Goal: Task Accomplishment & Management: Use online tool/utility

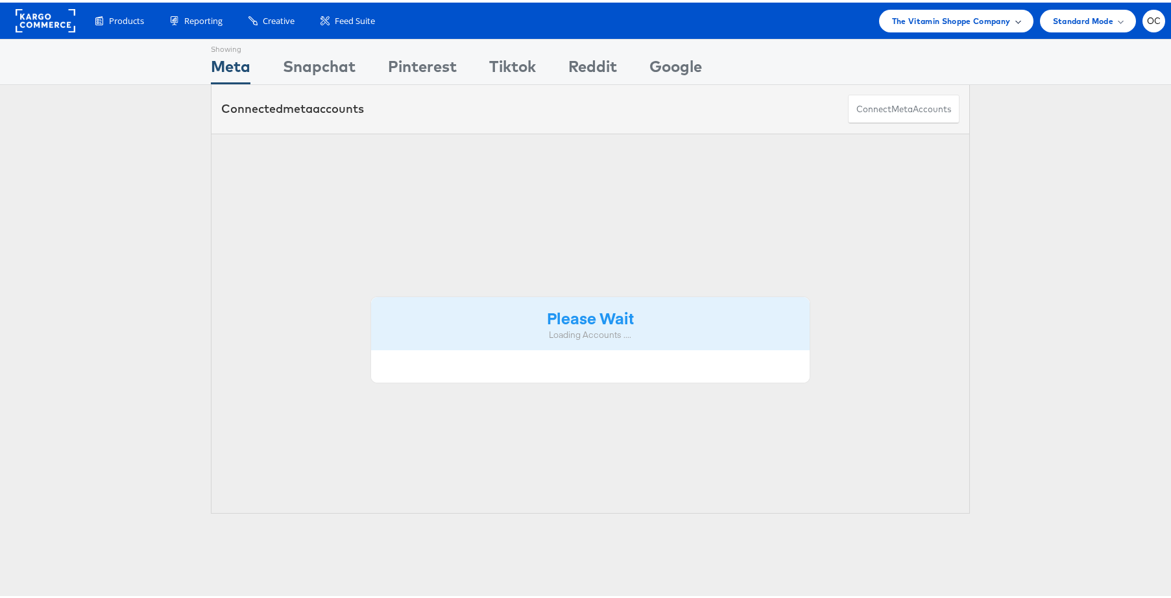
click at [906, 21] on span "The Vitamin Shoppe Company" at bounding box center [951, 19] width 119 height 14
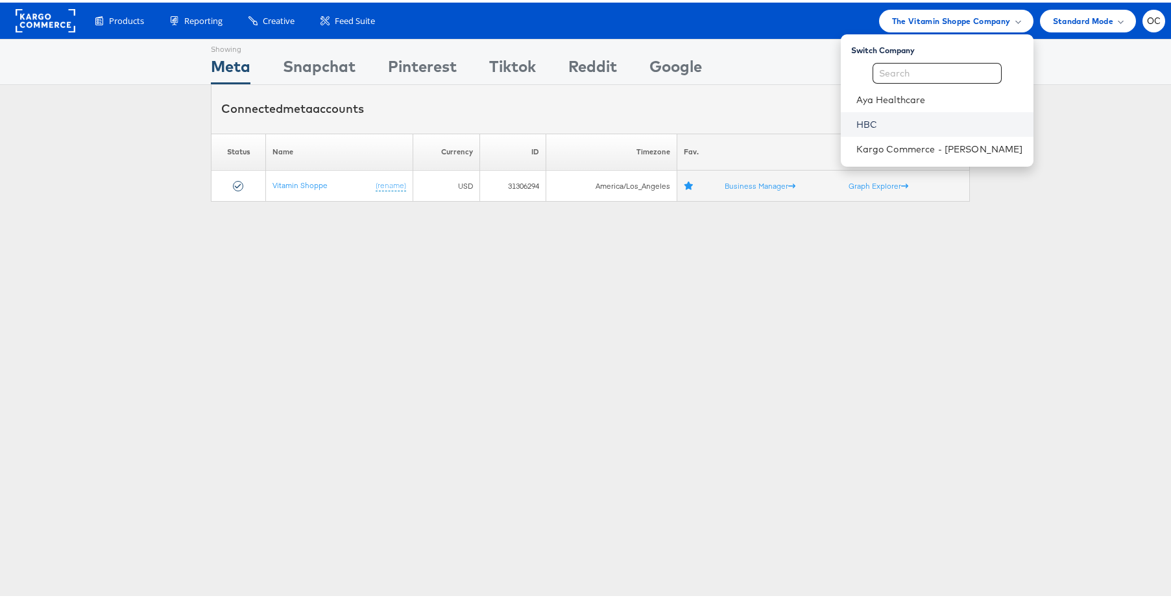
click at [895, 119] on link "HBC" at bounding box center [939, 121] width 167 height 13
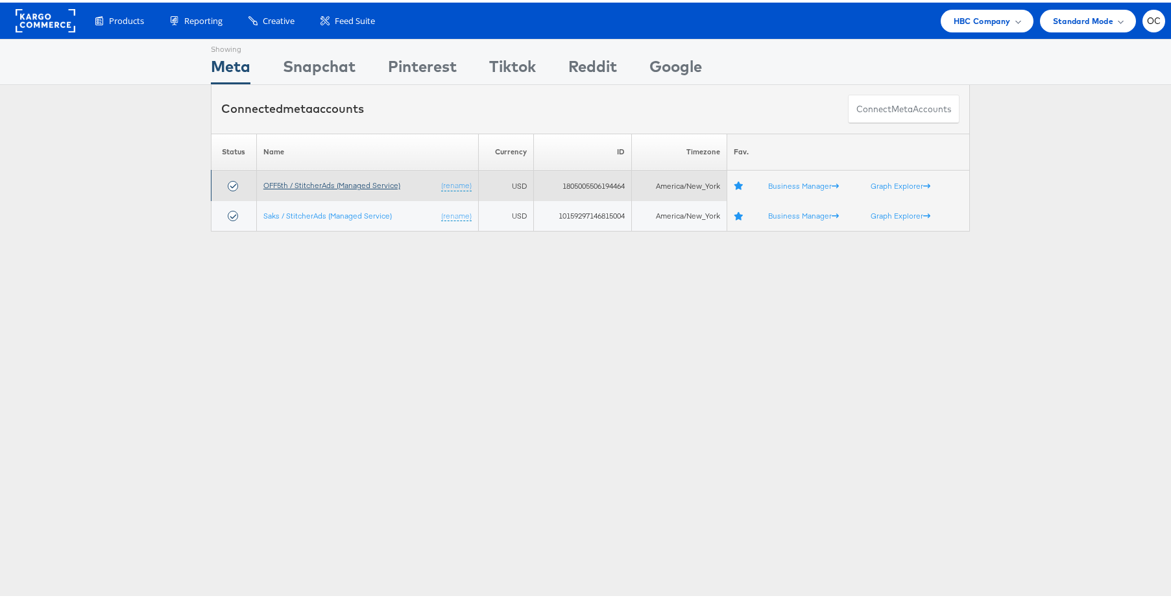
click at [301, 183] on link "OFF5th / StitcherAds (Managed Service)" at bounding box center [331, 183] width 137 height 10
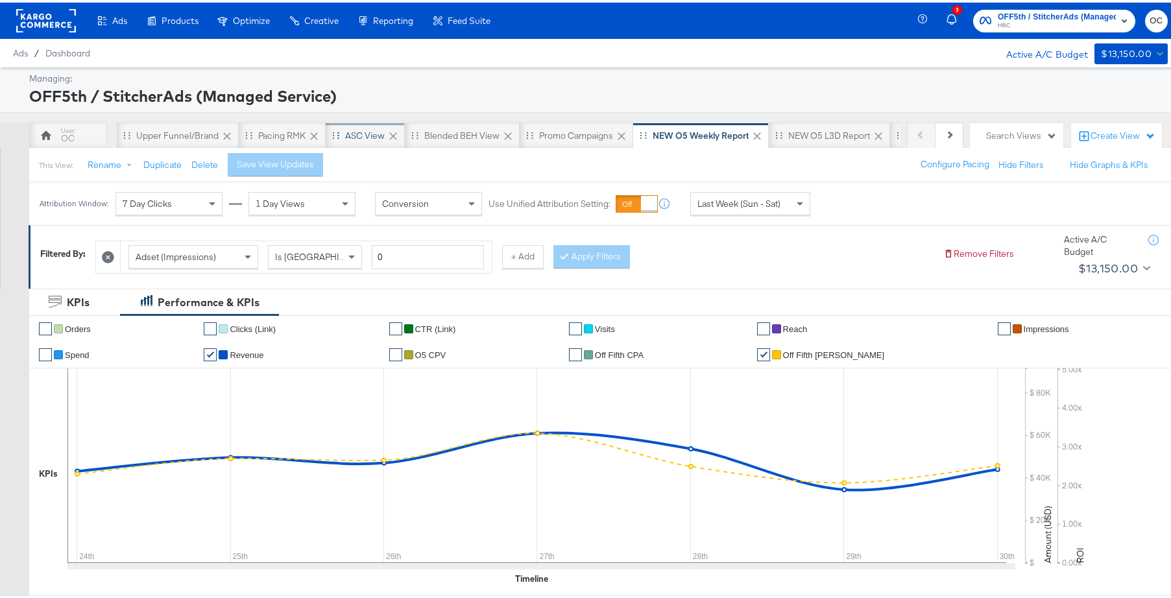
click at [357, 132] on div "ASC View" at bounding box center [365, 133] width 40 height 12
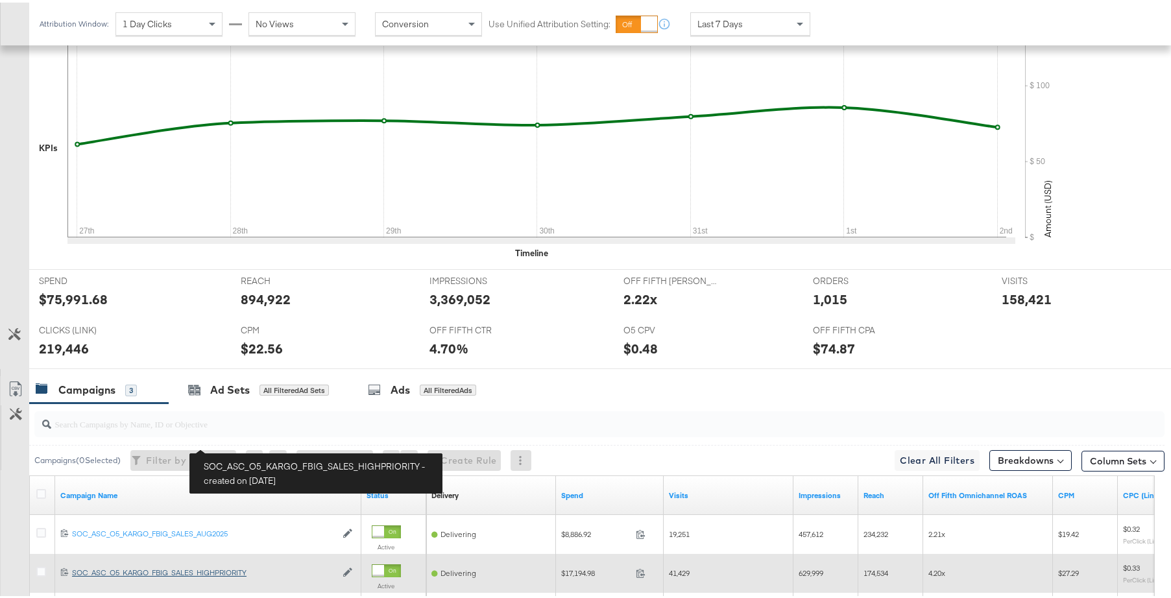
scroll to position [481, 0]
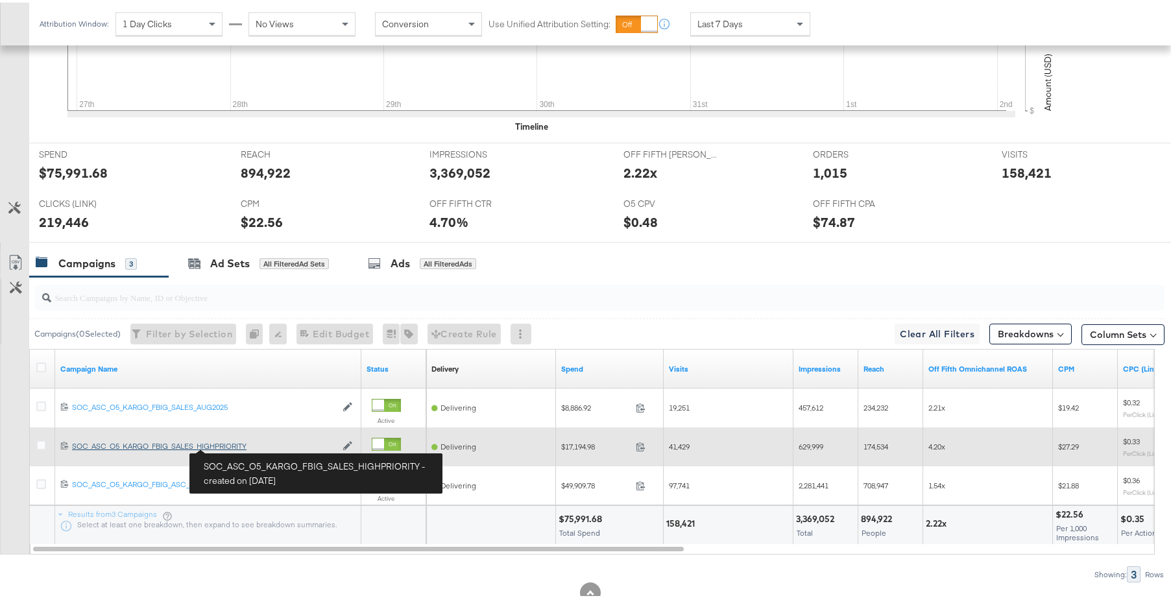
click at [238, 444] on div "SOC_ASC_O5_KARGO_FBIG_SALES_HIGHPRIORITY SOC_ASC_O5_KARGO_FBIG_SALES_HIGHPRIORI…" at bounding box center [204, 444] width 264 height 10
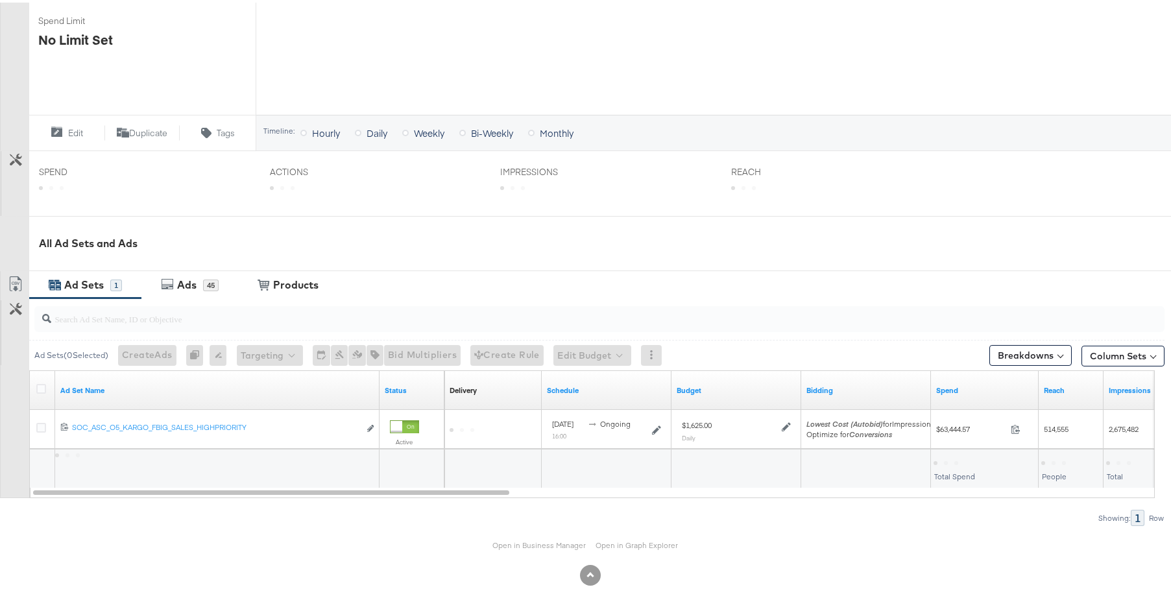
scroll to position [392, 0]
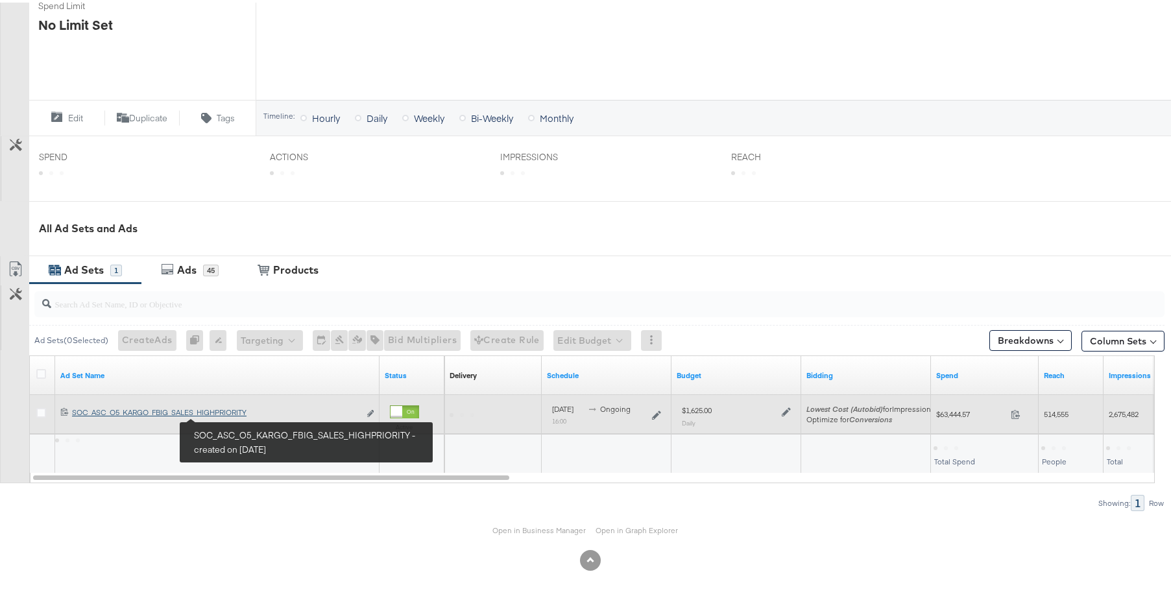
click at [228, 414] on div "SOC_ASC_O5_KARGO_FBIG_SALES_HIGHPRIORITY SOC_ASC_O5_KARGO_FBIG_SALES_HIGHPRIORI…" at bounding box center [215, 410] width 287 height 10
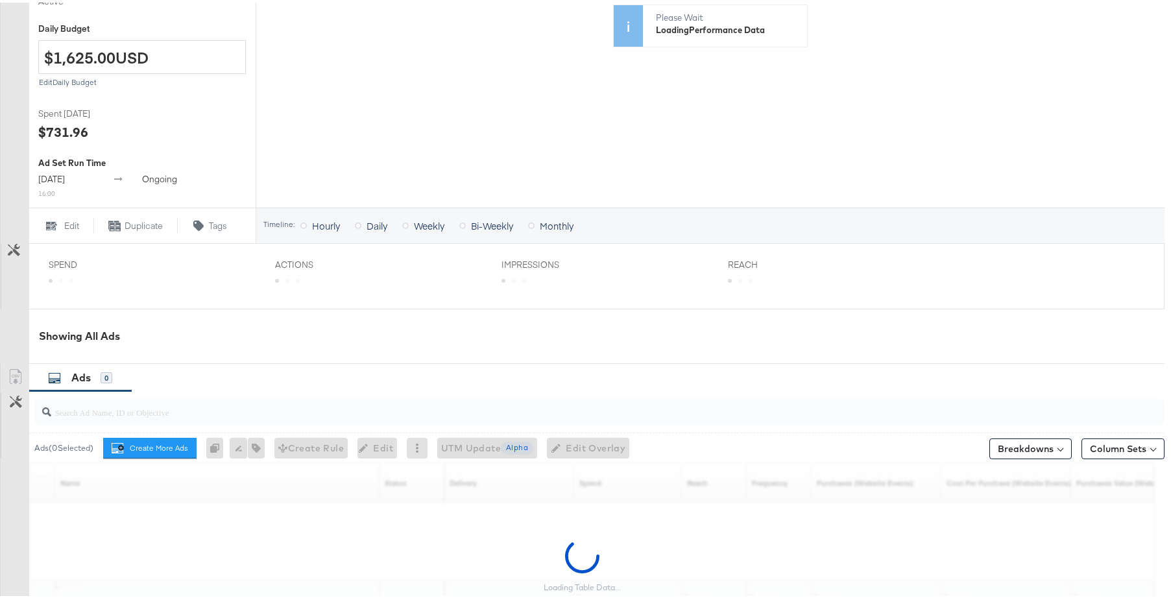
scroll to position [472, 0]
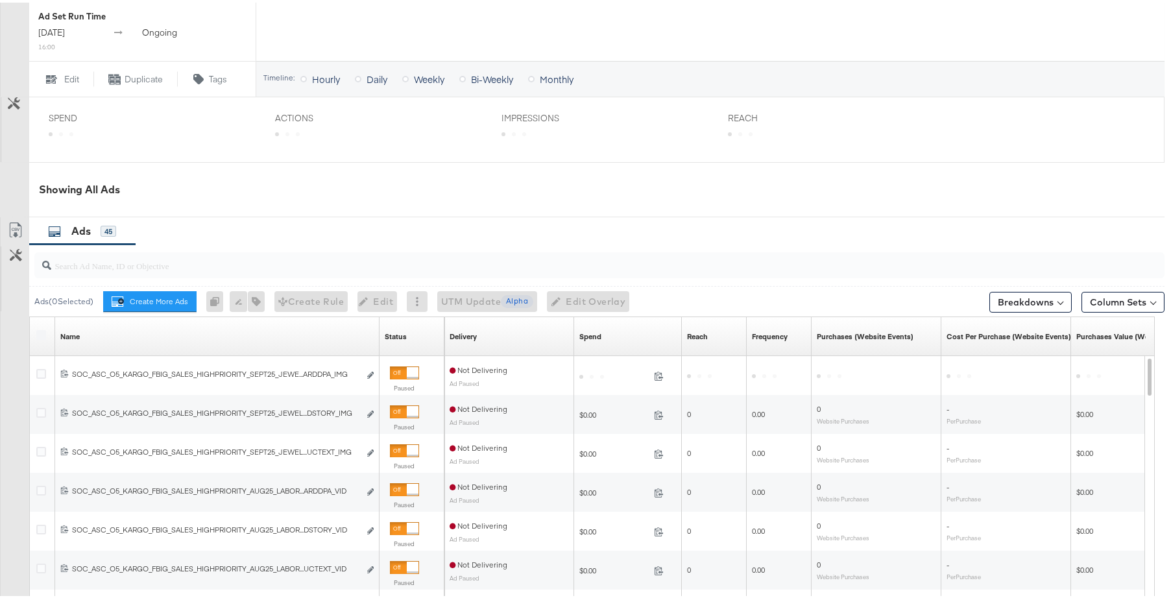
click at [305, 269] on input "search" at bounding box center [556, 257] width 1010 height 25
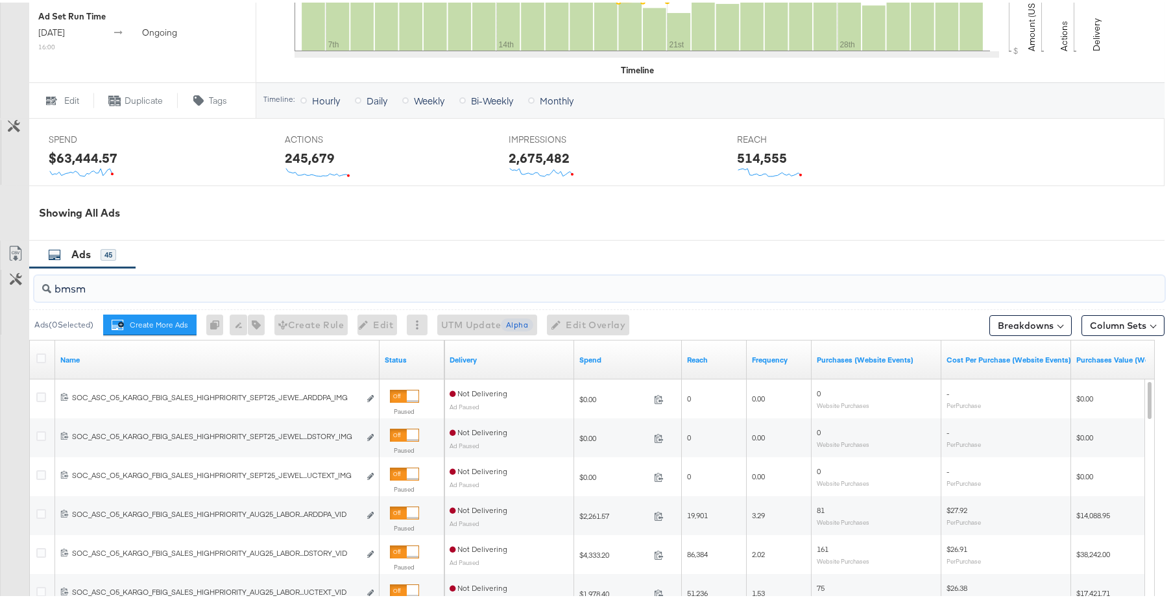
click at [58, 287] on input "bmsm" at bounding box center [556, 281] width 1010 height 25
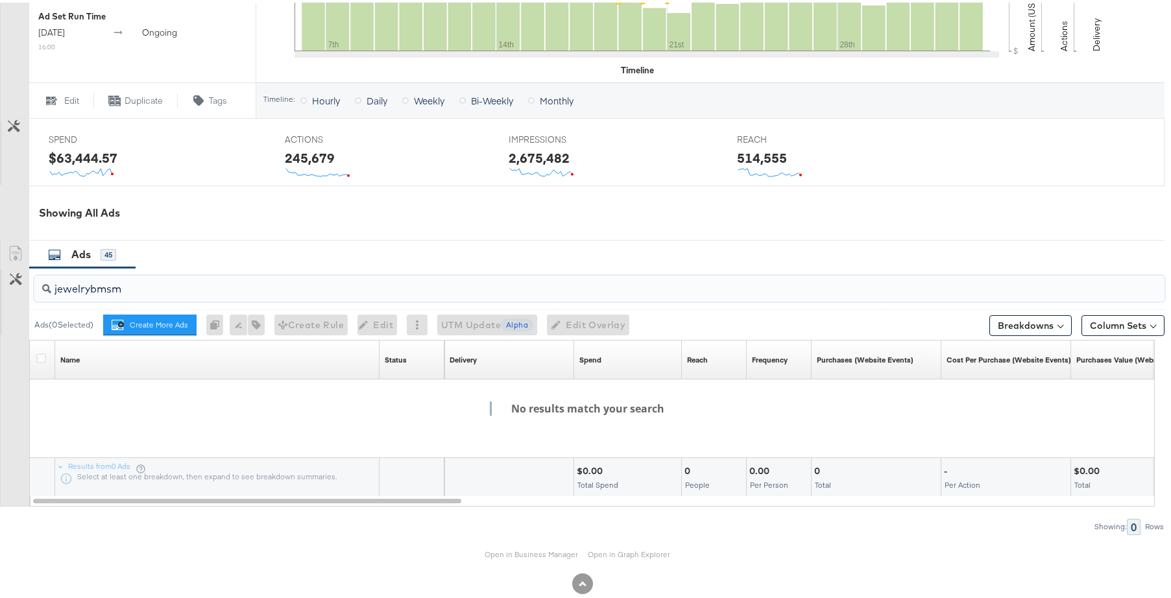
type input "jewelry_bmsm"
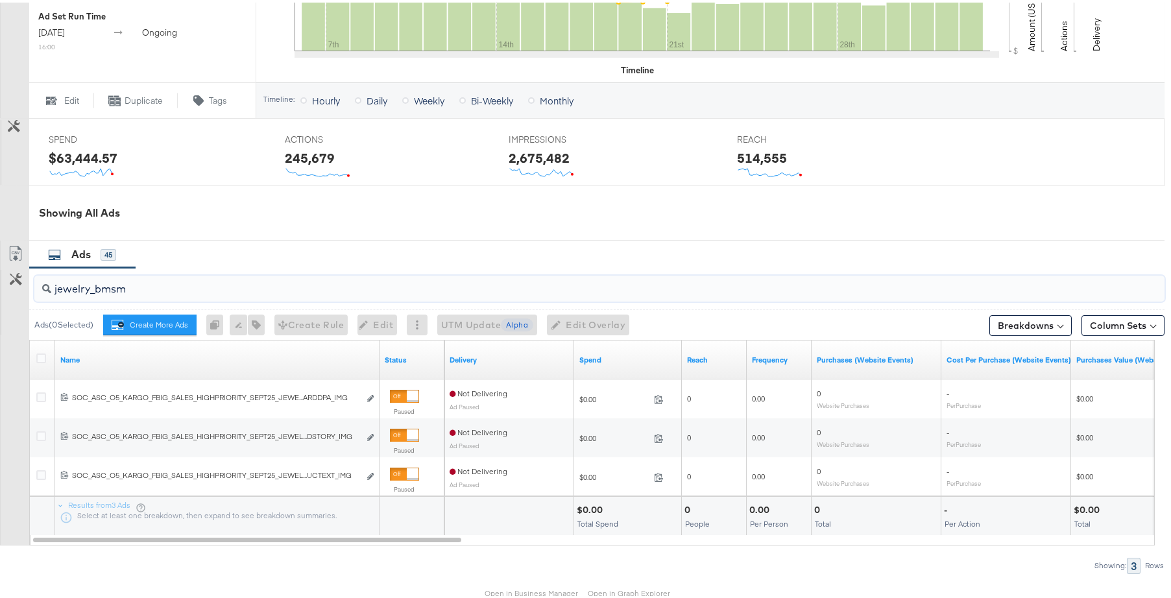
drag, startPoint x: 181, startPoint y: 288, endPoint x: 44, endPoint y: 284, distance: 136.9
click at [44, 284] on div "jewelry_bmsm" at bounding box center [599, 286] width 1130 height 26
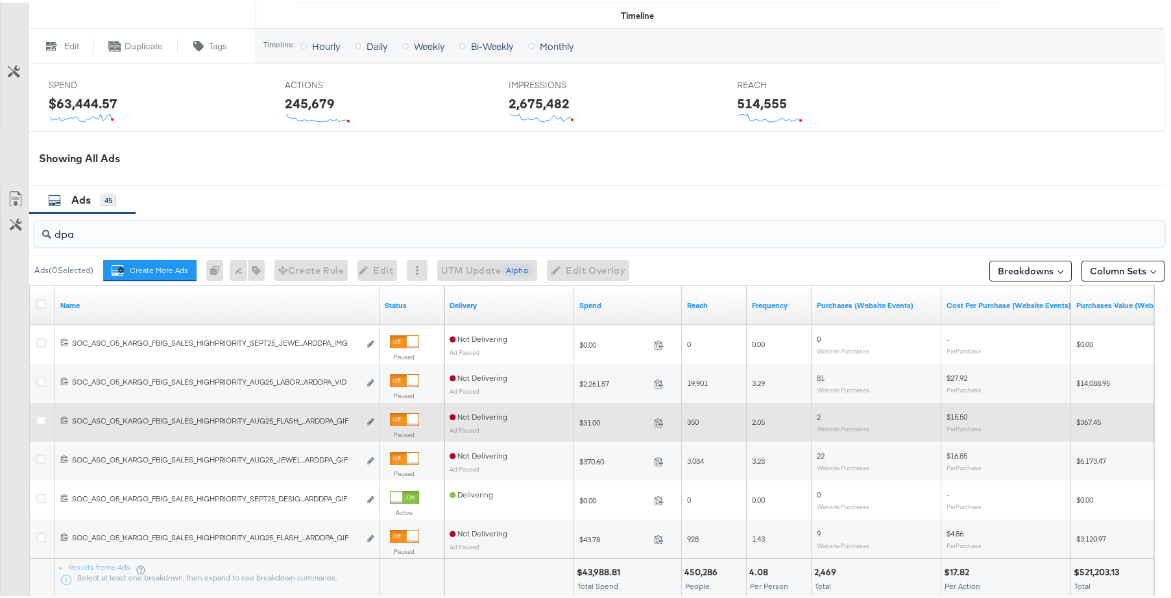
scroll to position [529, 0]
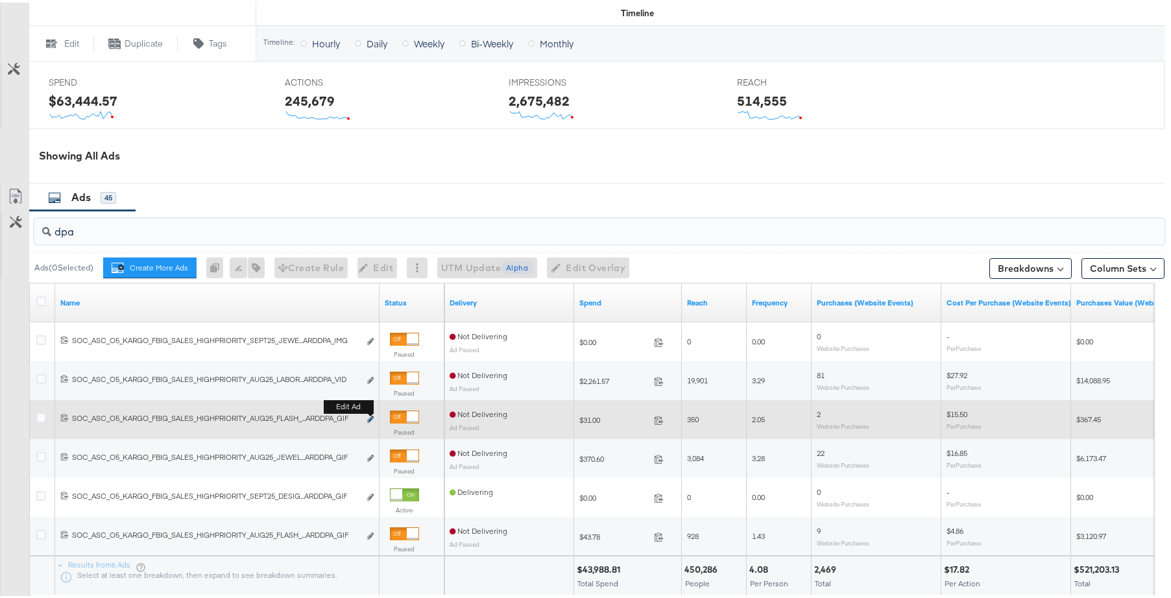
click at [369, 418] on icon "link" at bounding box center [370, 416] width 6 height 7
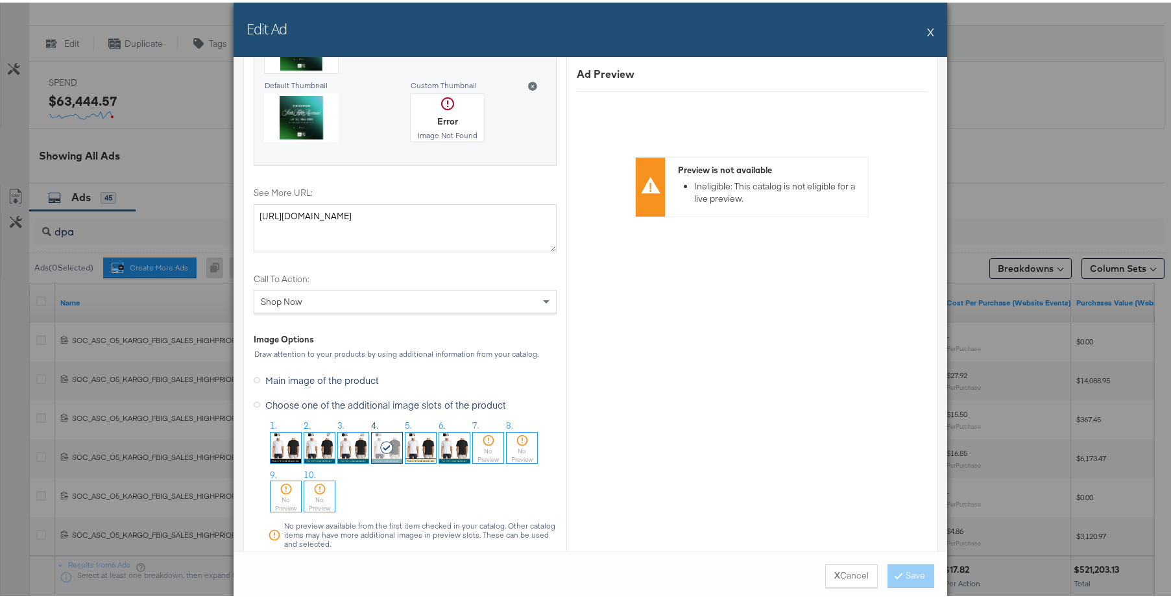
scroll to position [1574, 0]
click at [927, 31] on button "X" at bounding box center [930, 29] width 7 height 26
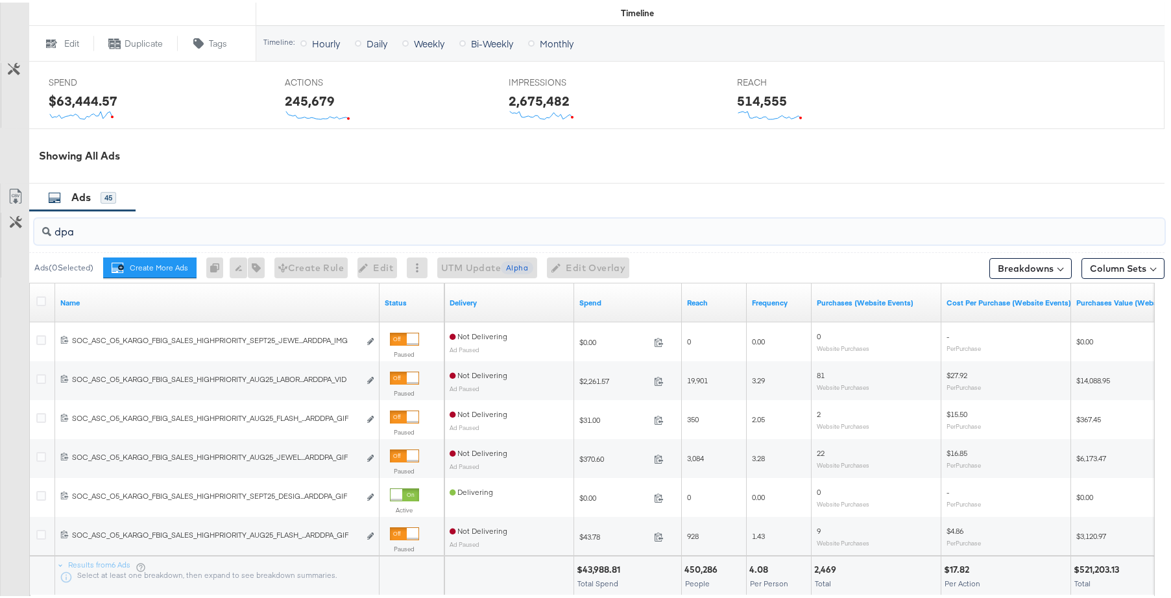
drag, startPoint x: 119, startPoint y: 228, endPoint x: 52, endPoint y: 228, distance: 66.8
click at [52, 228] on input "dpa" at bounding box center [556, 223] width 1010 height 25
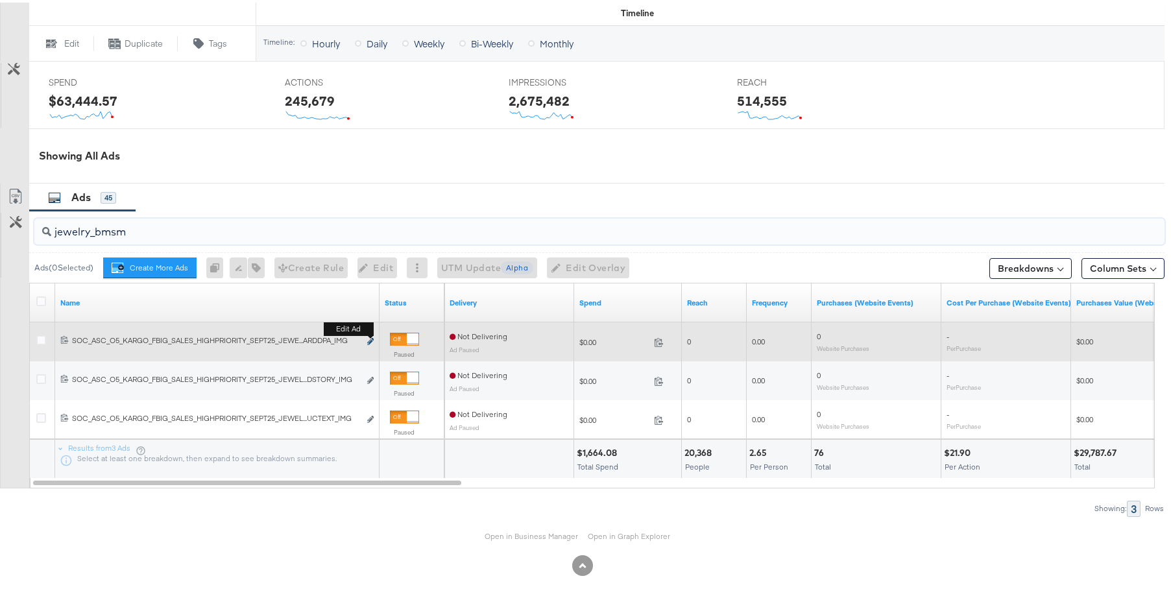
type input "jewelry_bmsm"
click at [369, 341] on icon "link" at bounding box center [370, 338] width 6 height 7
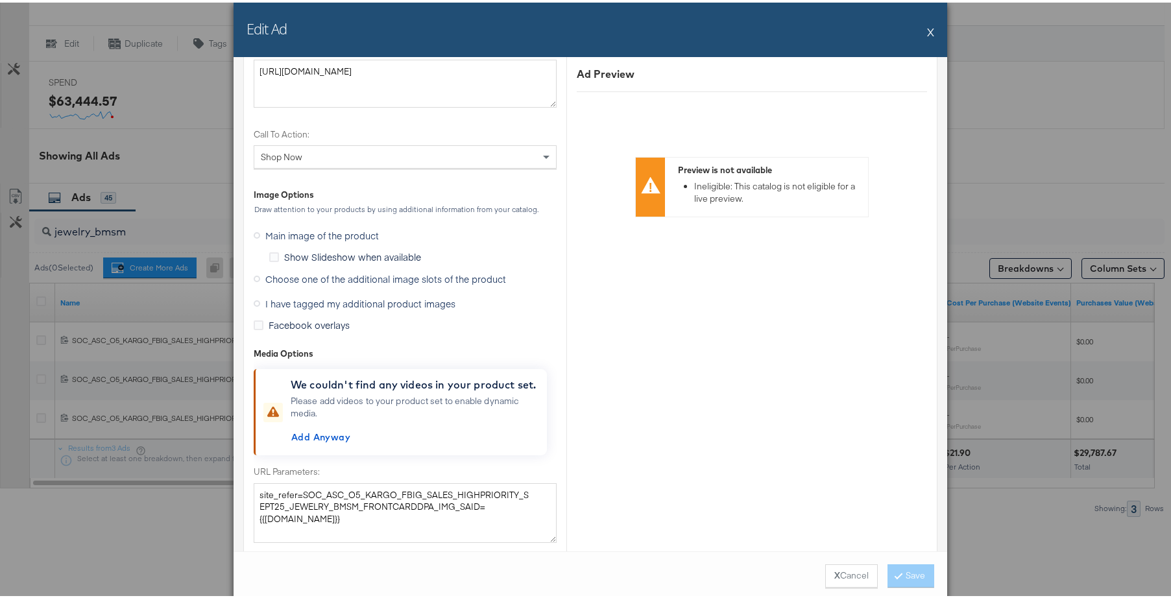
scroll to position [1600, 0]
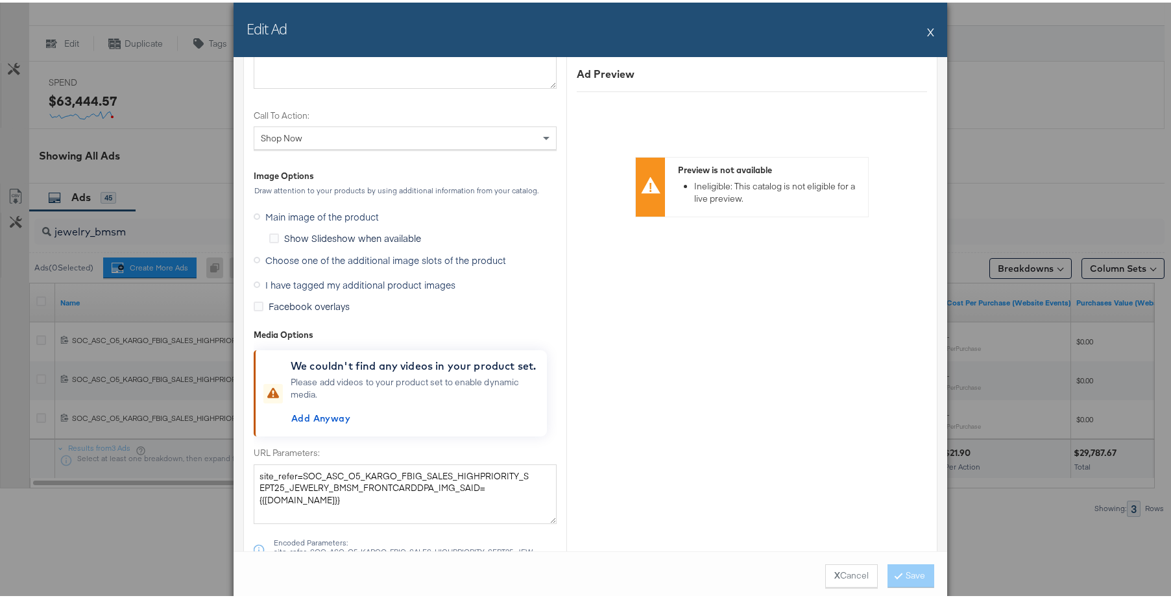
click at [254, 258] on icon at bounding box center [257, 257] width 6 height 6
click at [0, 0] on input "Choose one of the additional image slots of the product" at bounding box center [0, 0] width 0 height 0
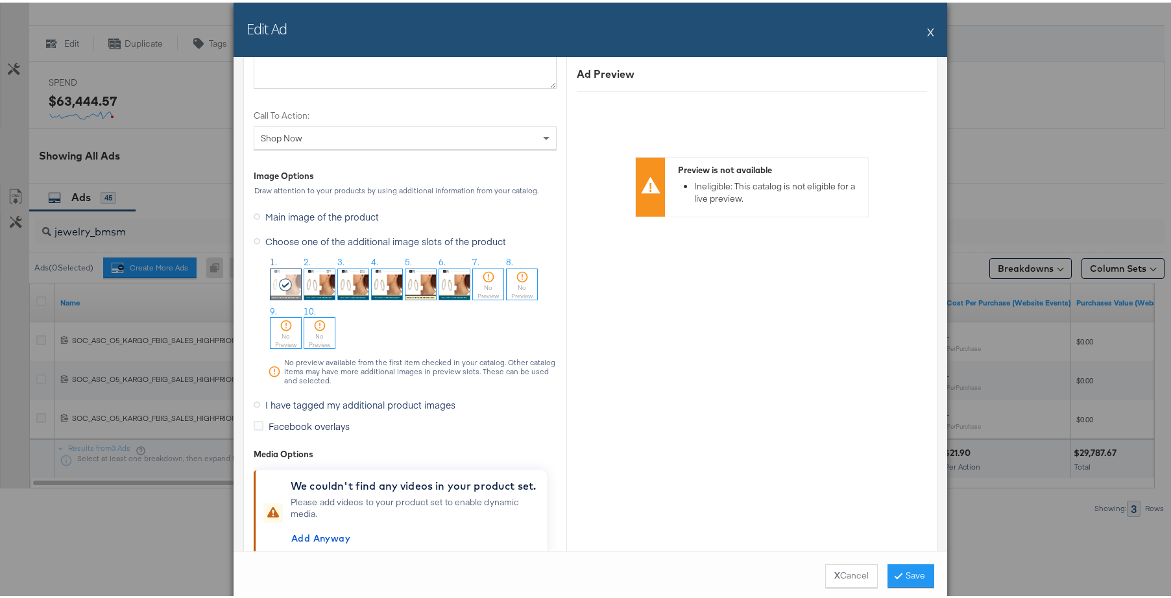
click at [379, 290] on img at bounding box center [387, 282] width 30 height 30
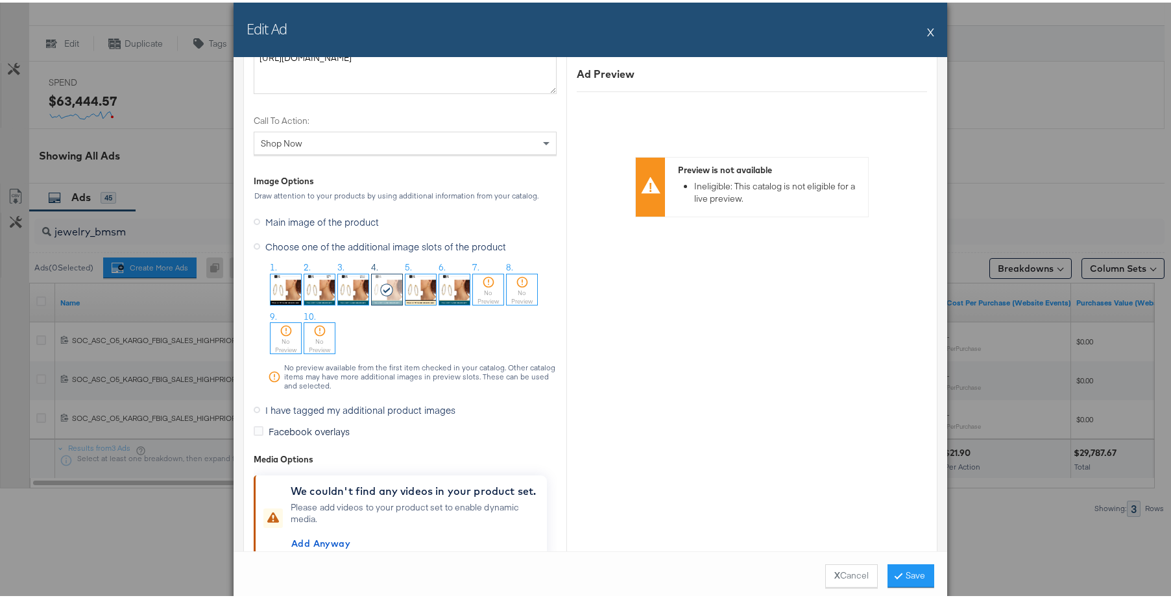
scroll to position [1598, 0]
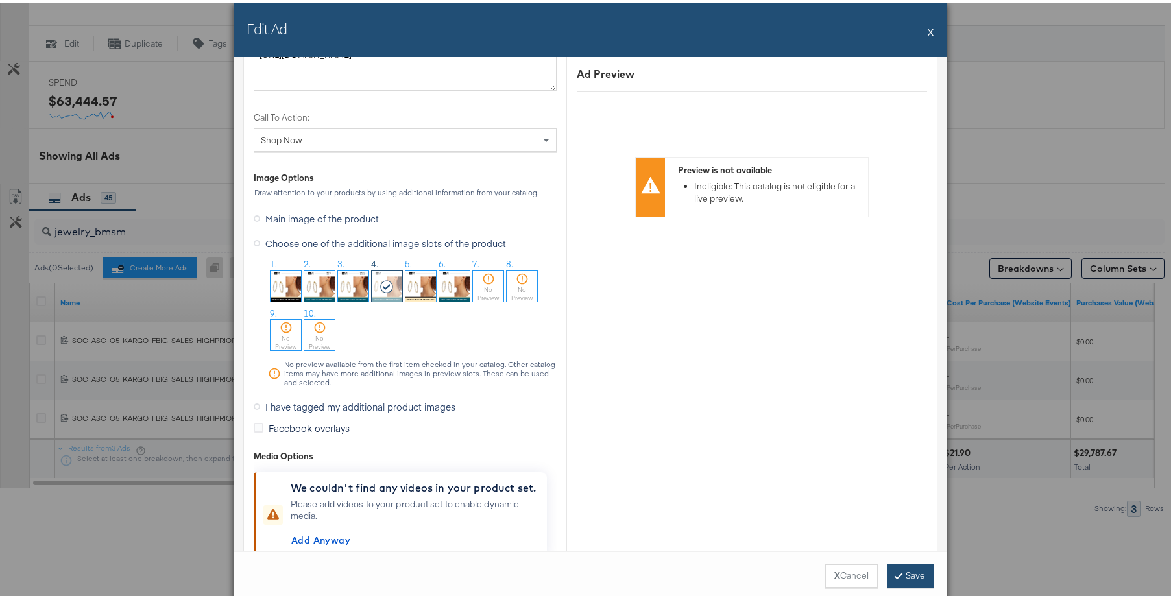
click at [887, 576] on button "Save" at bounding box center [910, 573] width 47 height 23
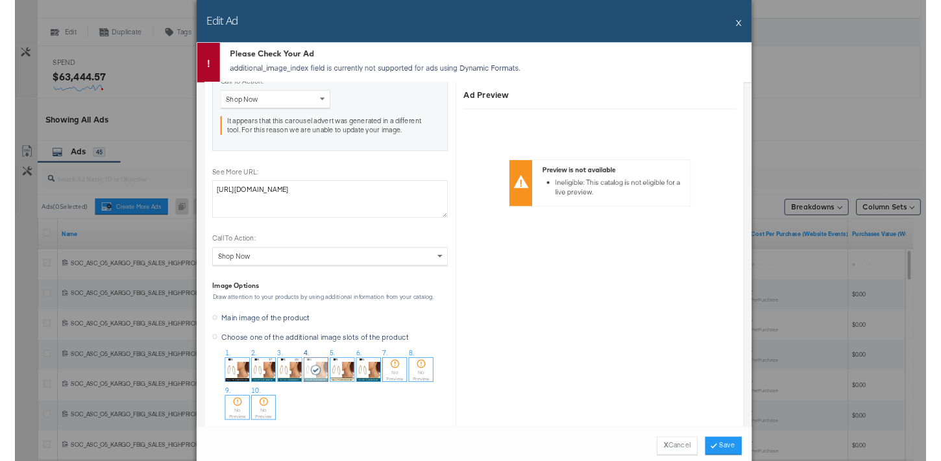
scroll to position [1185, 0]
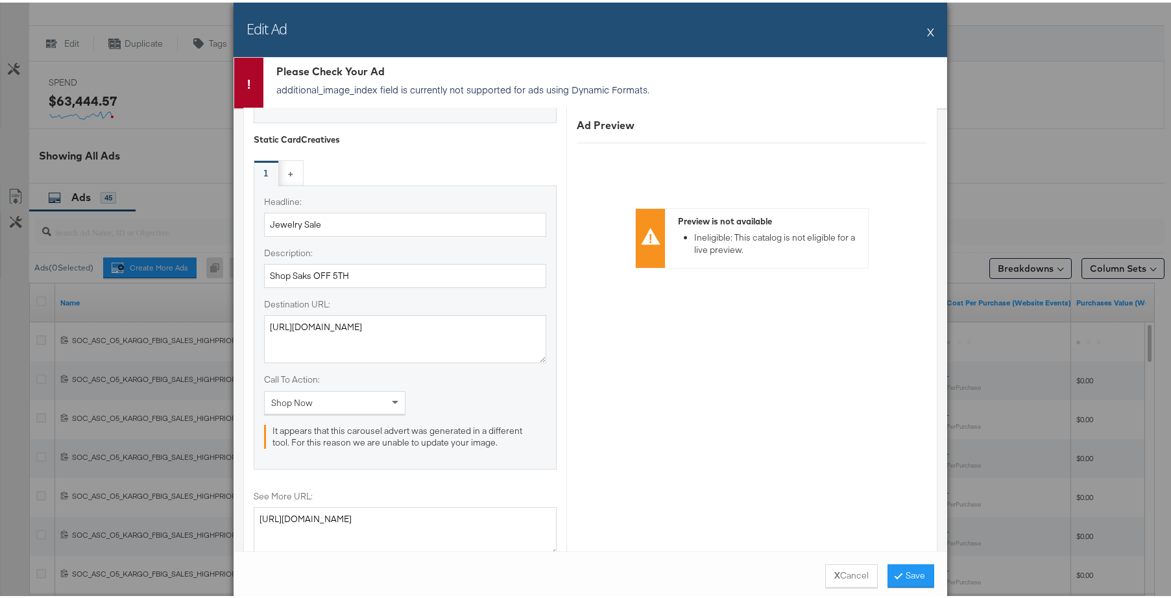
click at [927, 32] on button "X" at bounding box center [930, 29] width 7 height 26
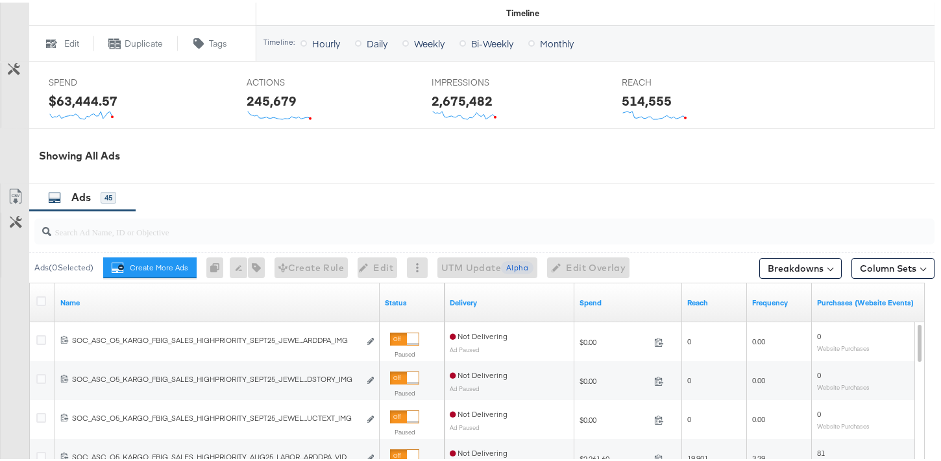
scroll to position [0, 0]
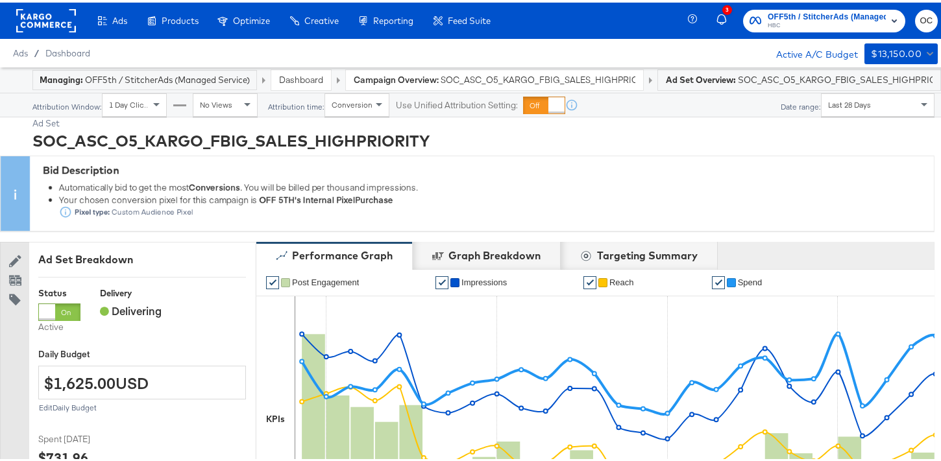
click at [300, 85] on div "Dashboard" at bounding box center [301, 77] width 60 height 20
click at [305, 82] on link "Dashboard" at bounding box center [301, 77] width 44 height 12
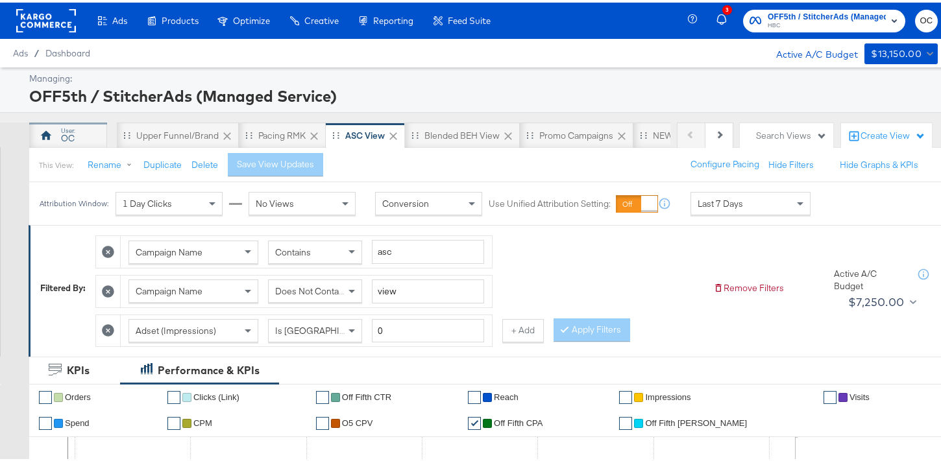
click at [83, 136] on div "OC" at bounding box center [68, 133] width 78 height 26
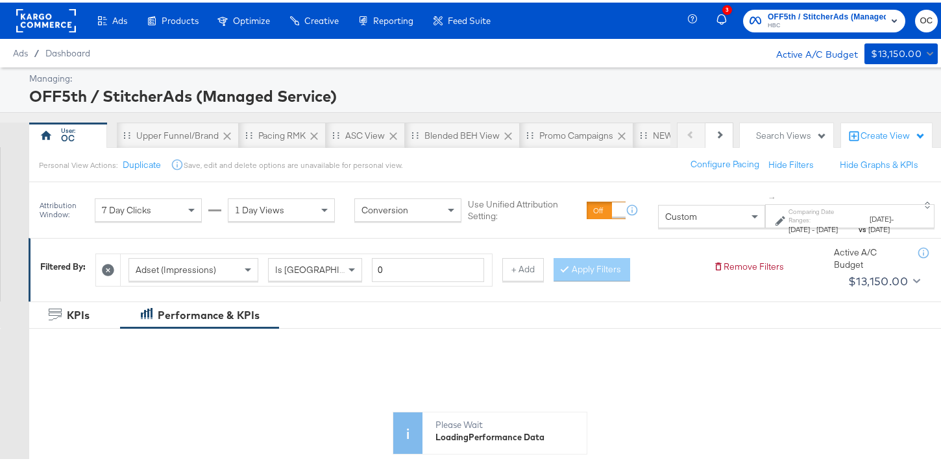
click at [788, 222] on span "[DATE]" at bounding box center [798, 227] width 21 height 10
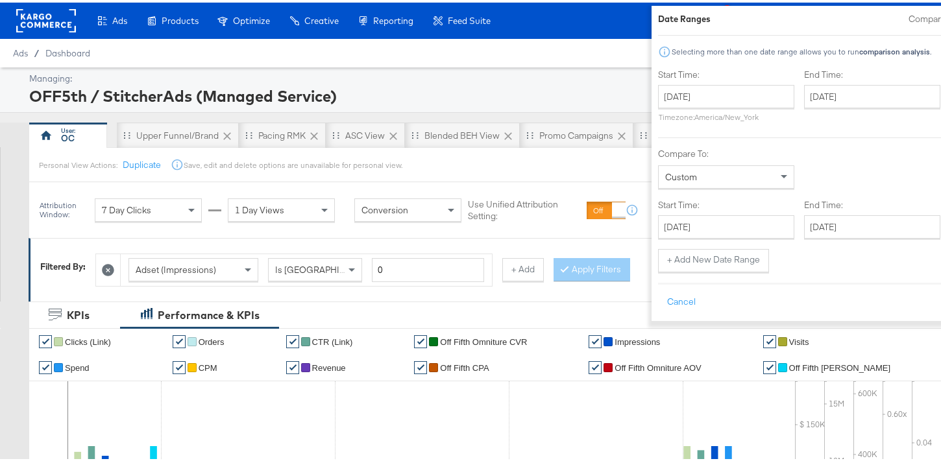
click at [900, 23] on div "Date Ranges Compare: Selecting more than one date range allows you to run compa…" at bounding box center [820, 161] width 324 height 302
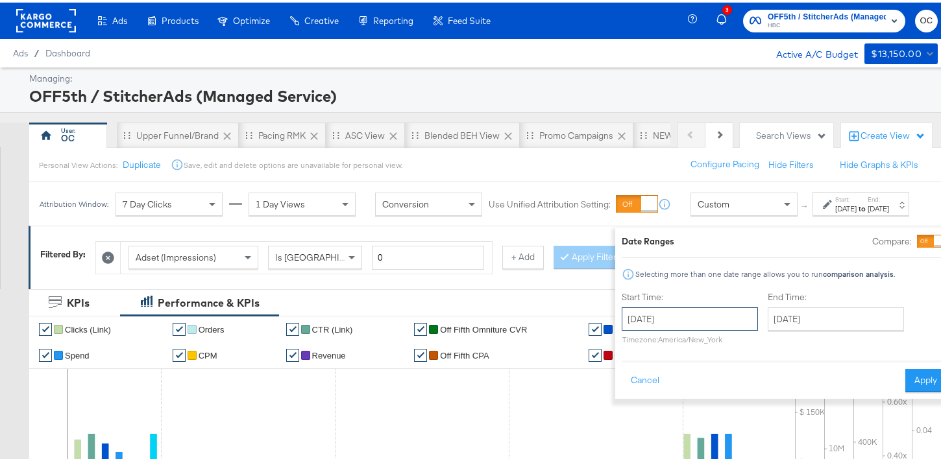
click at [692, 324] on input "[DATE]" at bounding box center [689, 316] width 136 height 23
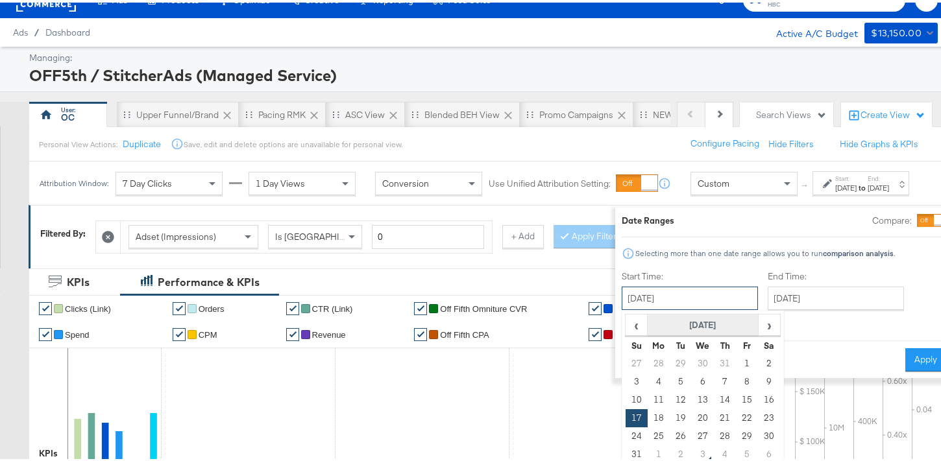
scroll to position [84, 0]
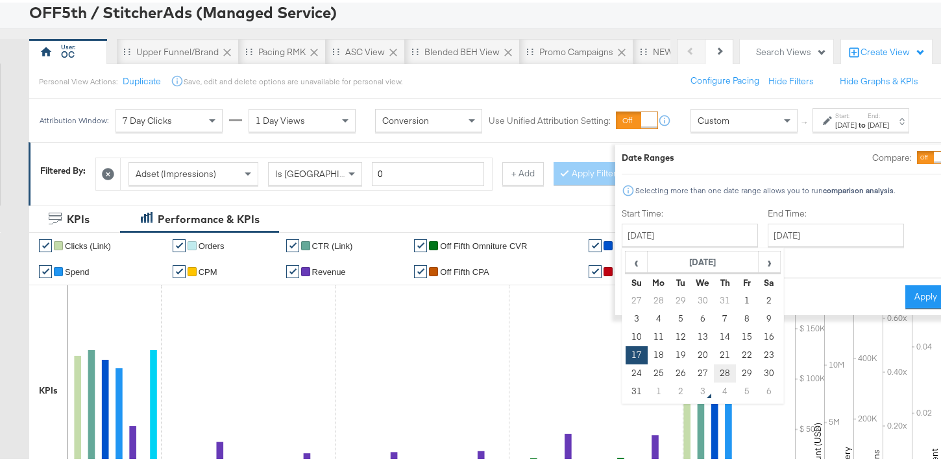
click at [714, 371] on td "28" at bounding box center [725, 371] width 22 height 18
type input "[DATE]"
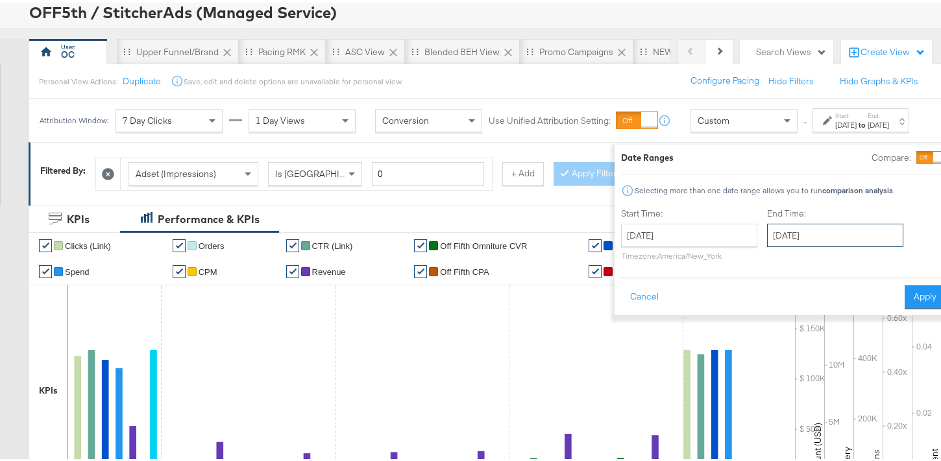
click at [824, 230] on input "[DATE]" at bounding box center [835, 232] width 136 height 23
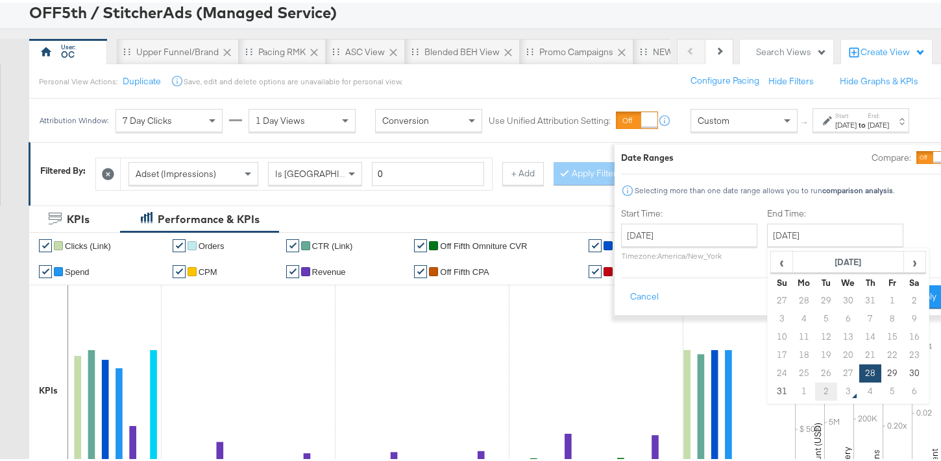
click at [815, 393] on td "2" at bounding box center [826, 389] width 22 height 18
type input "[DATE]"
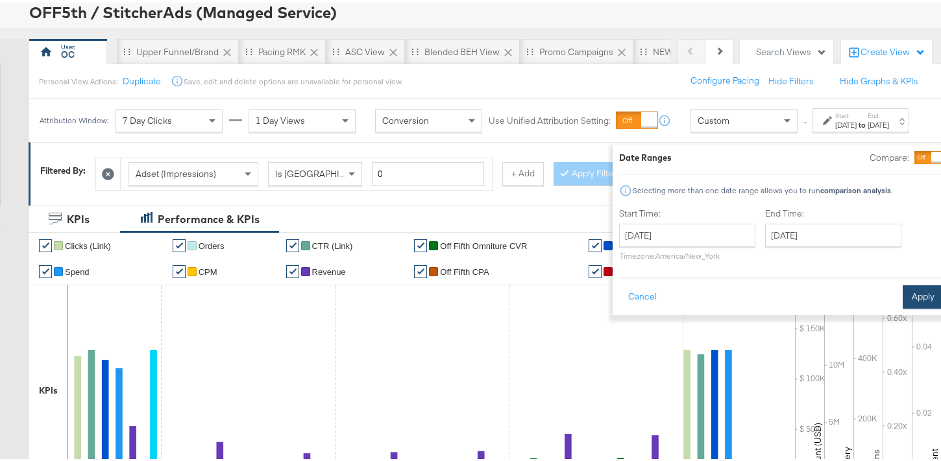
click at [902, 302] on button "Apply" at bounding box center [922, 294] width 41 height 23
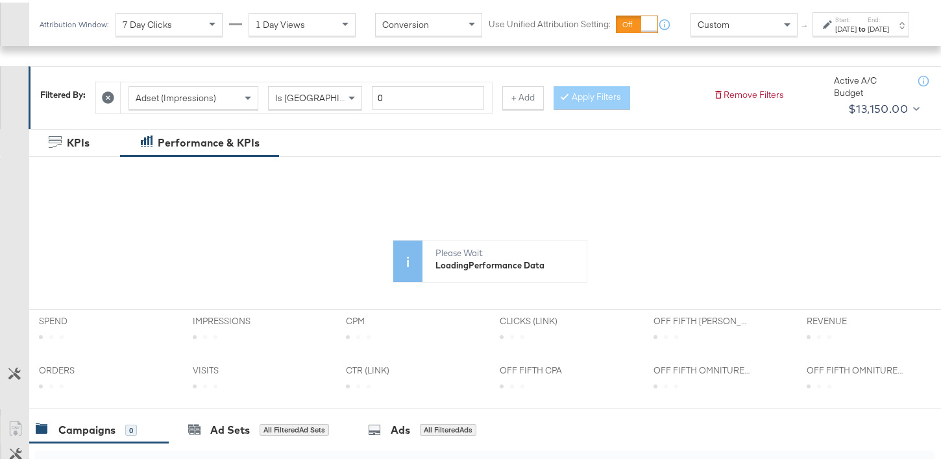
scroll to position [25, 0]
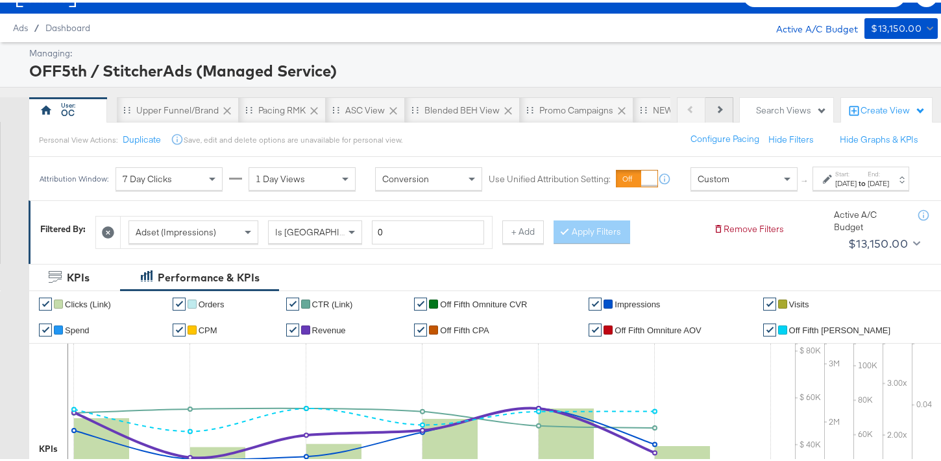
click at [705, 110] on button "Next" at bounding box center [719, 108] width 28 height 26
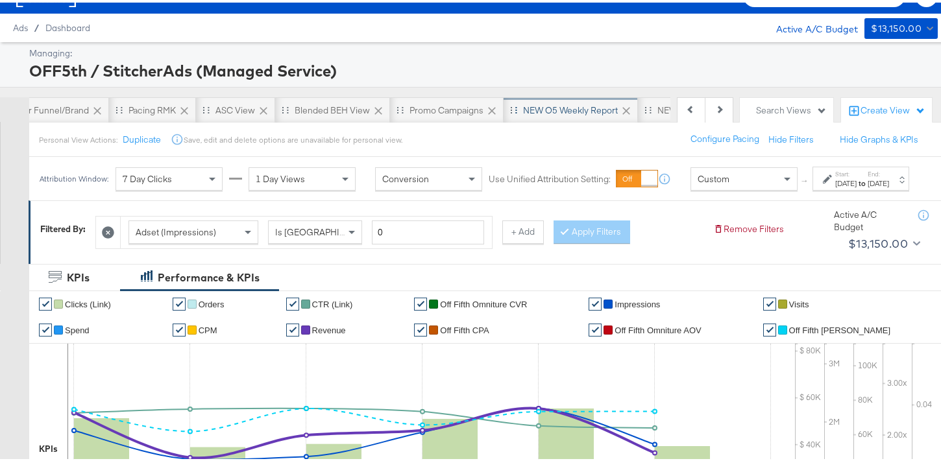
click at [576, 114] on div "NEW O5 Weekly Report" at bounding box center [570, 108] width 134 height 26
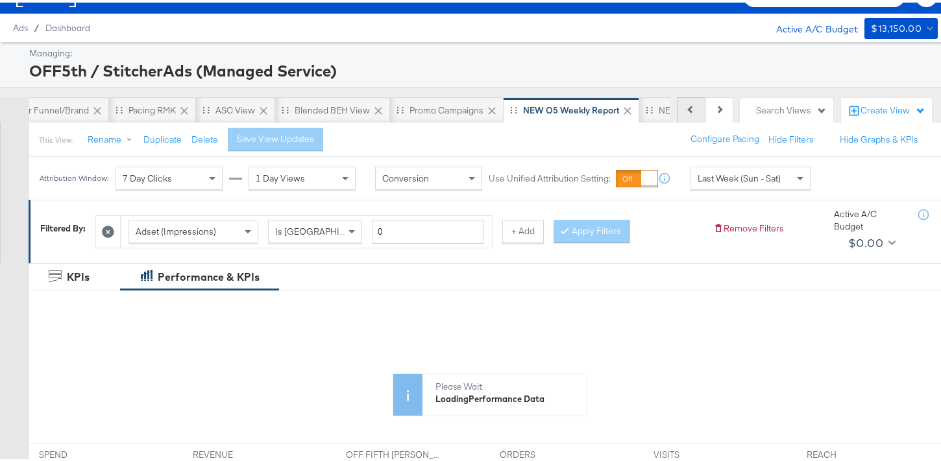
click at [677, 106] on button "Previous" at bounding box center [691, 108] width 29 height 26
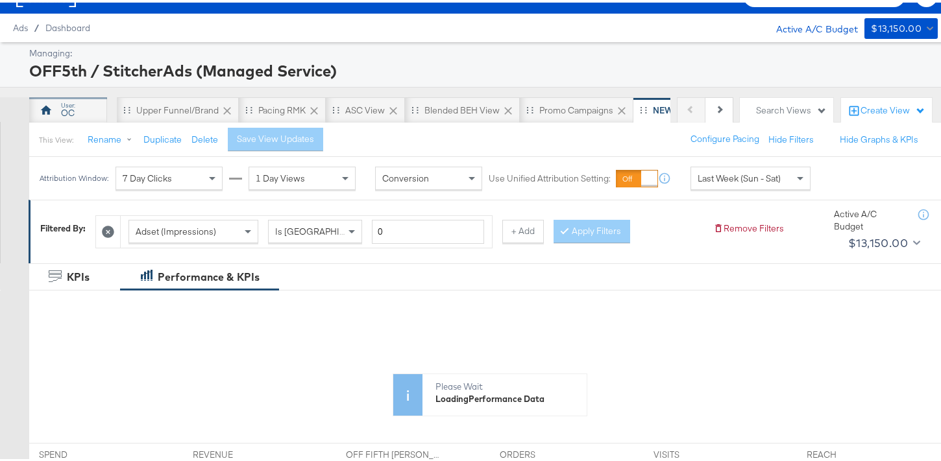
click at [92, 108] on div "OC" at bounding box center [68, 108] width 78 height 26
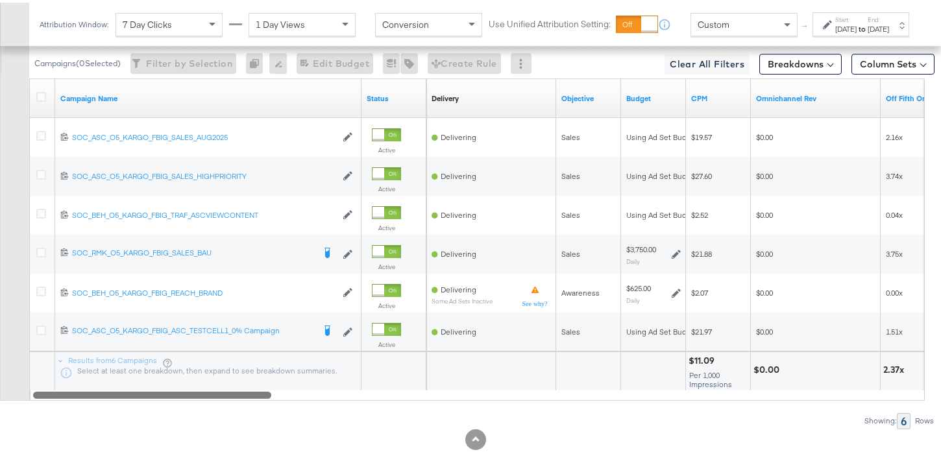
scroll to position [737, 0]
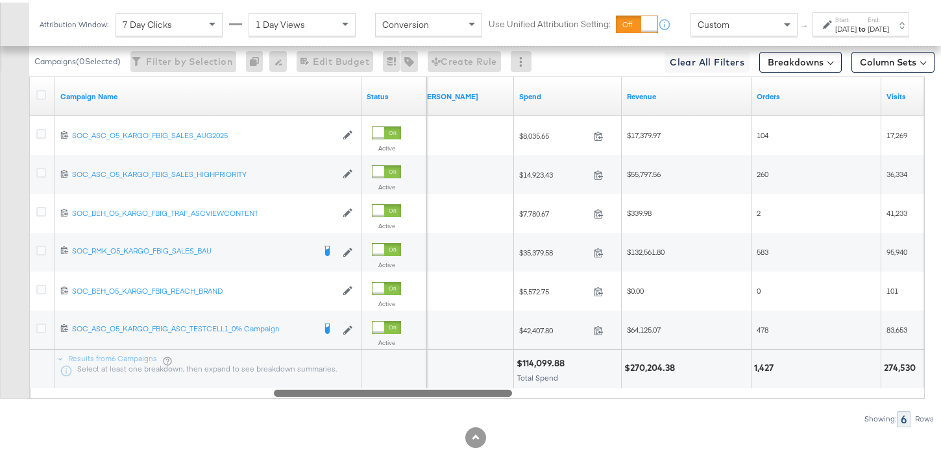
drag, startPoint x: 259, startPoint y: 389, endPoint x: 434, endPoint y: 383, distance: 174.6
click at [434, 383] on div "Campaign Name Status Off Fifth [PERSON_NAME] Spend Revenue Orders Visits 120232…" at bounding box center [476, 235] width 895 height 322
click at [434, 383] on div "2.37x" at bounding box center [448, 367] width 129 height 39
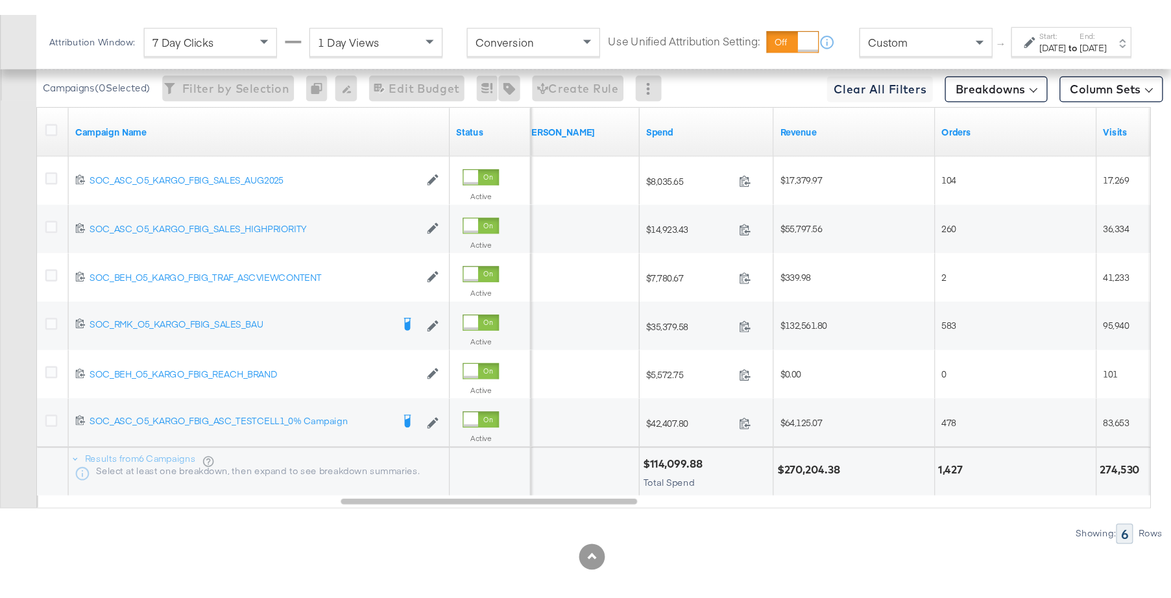
scroll to position [608, 0]
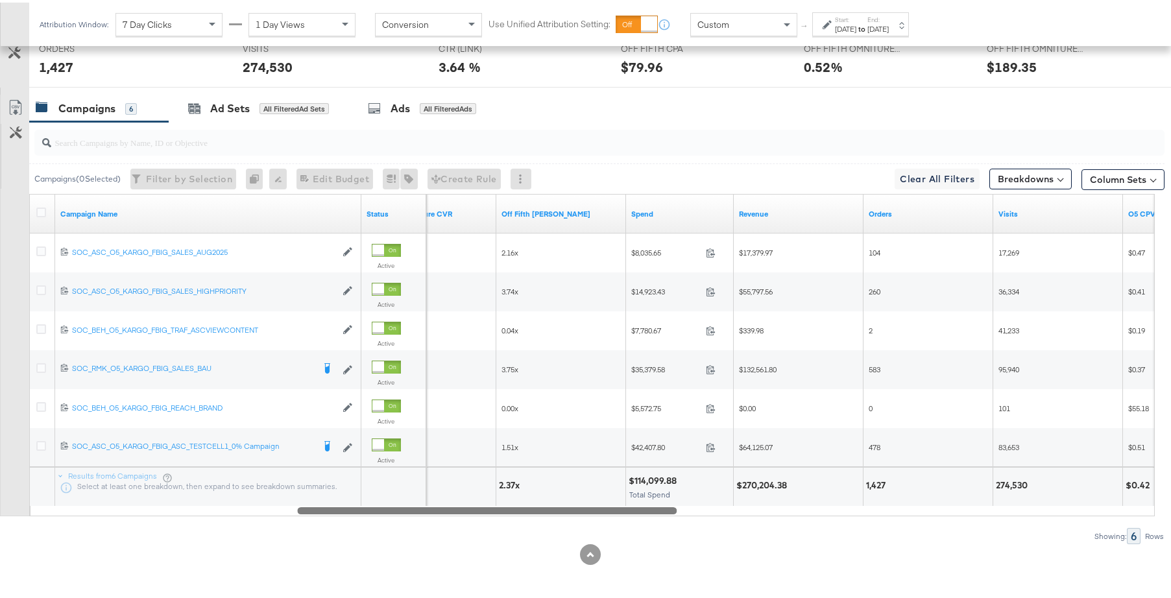
drag, startPoint x: 664, startPoint y: 509, endPoint x: 626, endPoint y: 508, distance: 38.3
click at [626, 508] on div at bounding box center [487, 507] width 380 height 11
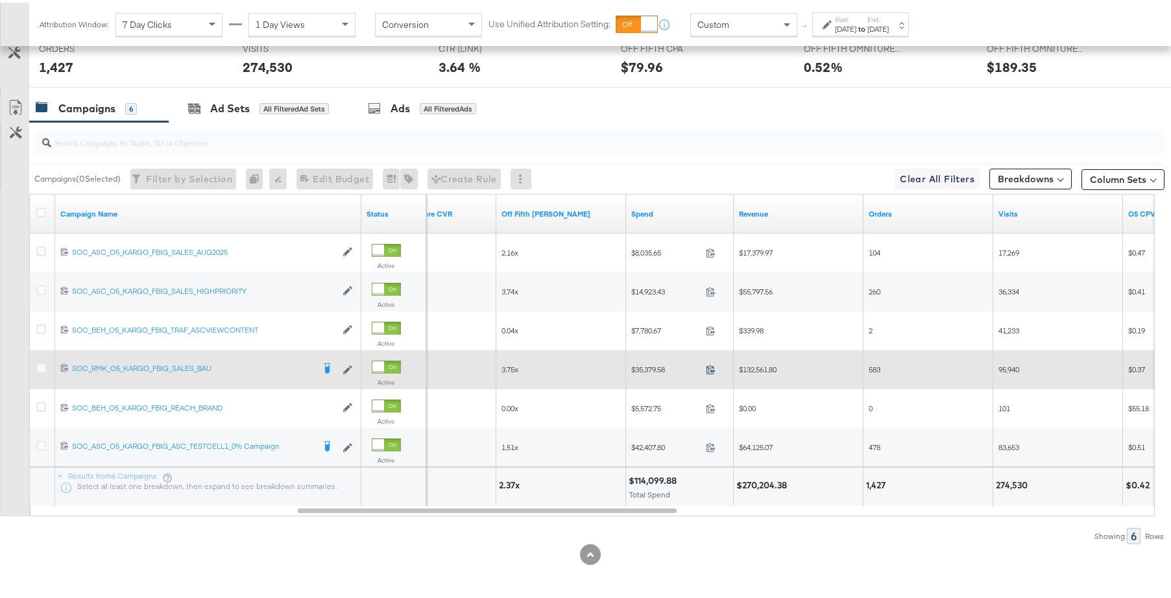
click at [710, 368] on icon at bounding box center [711, 367] width 10 height 10
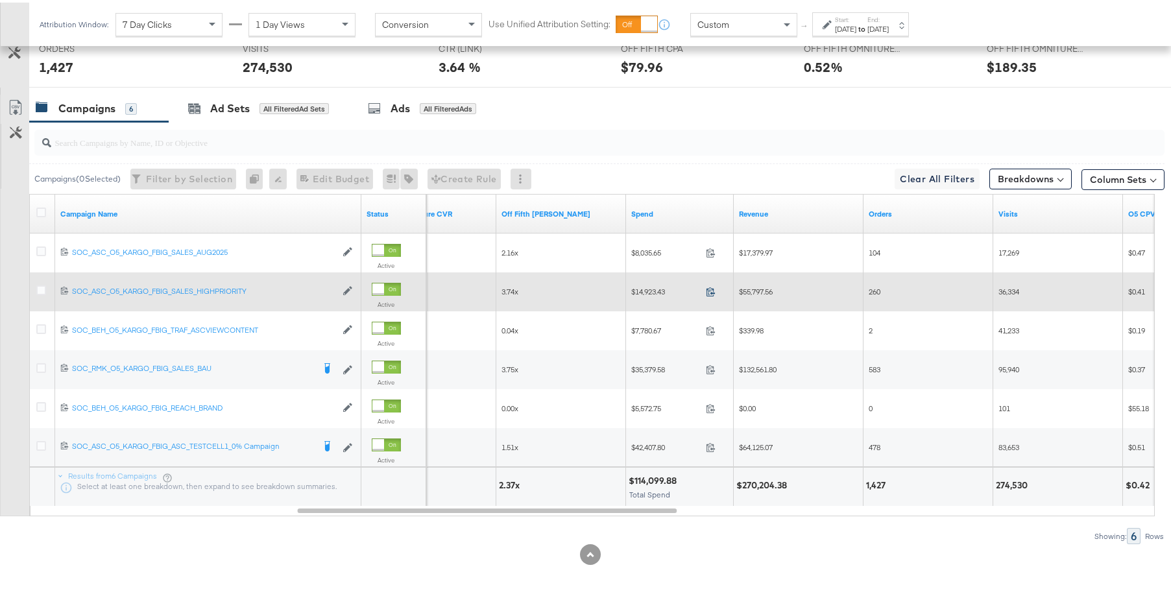
click at [711, 288] on icon at bounding box center [711, 289] width 10 height 10
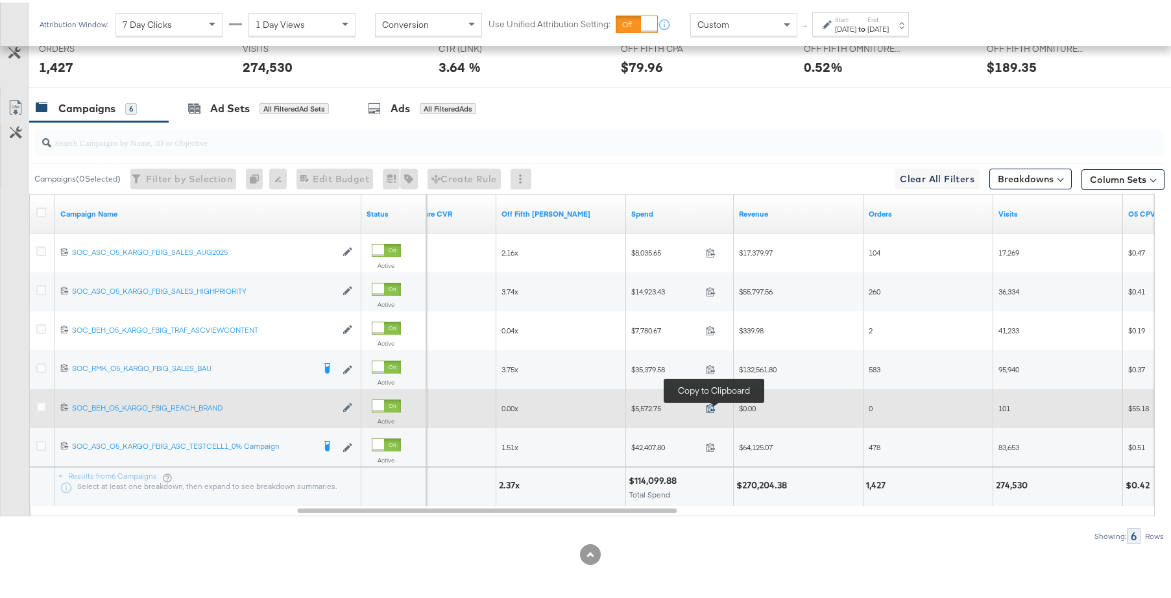
click at [714, 408] on icon at bounding box center [710, 406] width 8 height 9
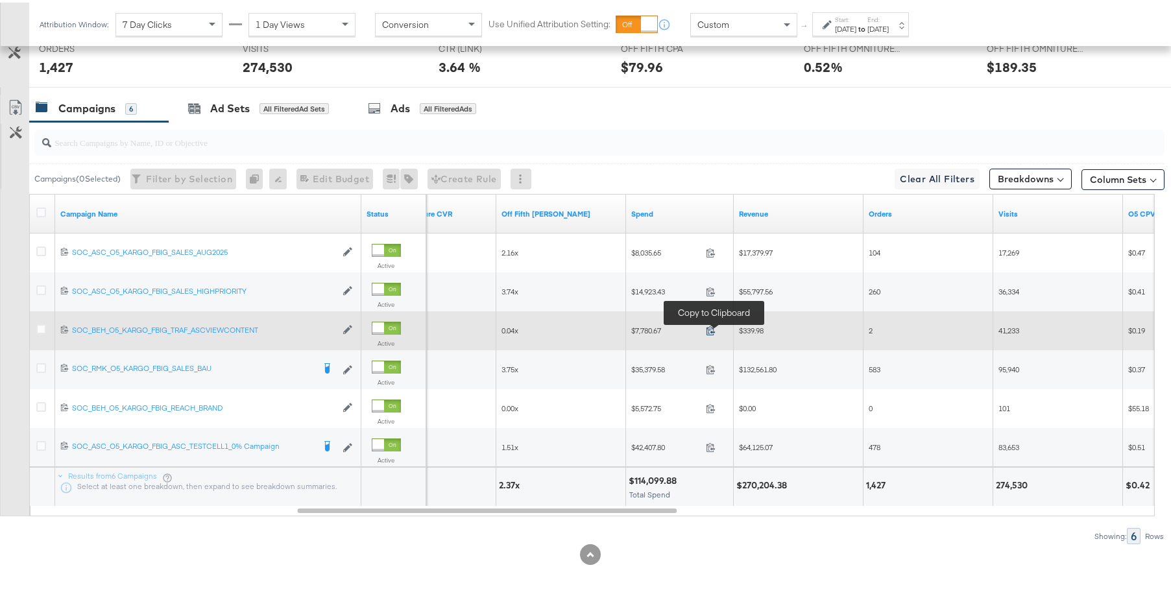
click at [705, 328] on span at bounding box center [715, 330] width 28 height 10
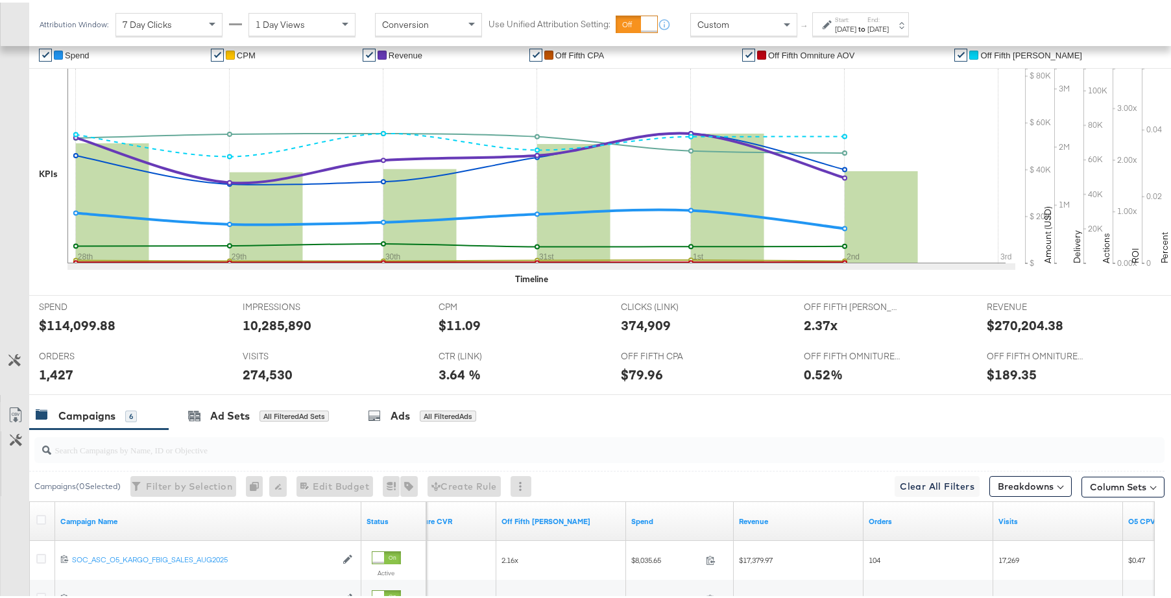
scroll to position [17, 0]
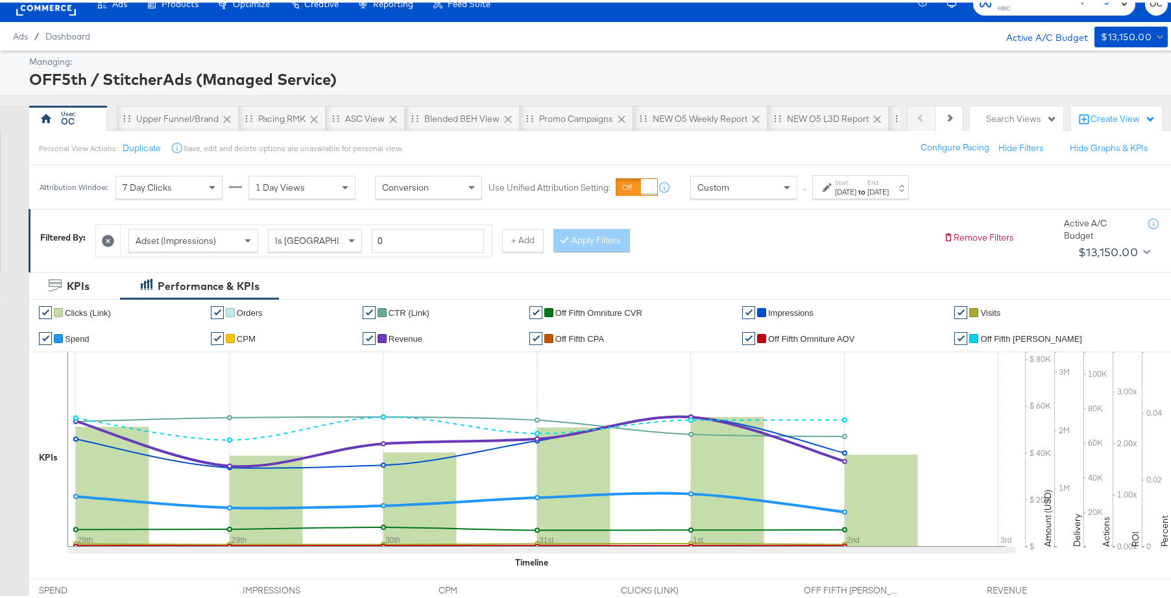
click at [542, 246] on div "Adset (Impressions) Is Greater Than 0 + Add Apply Filters" at bounding box center [514, 235] width 838 height 40
click at [522, 246] on button "+ Add" at bounding box center [523, 237] width 42 height 23
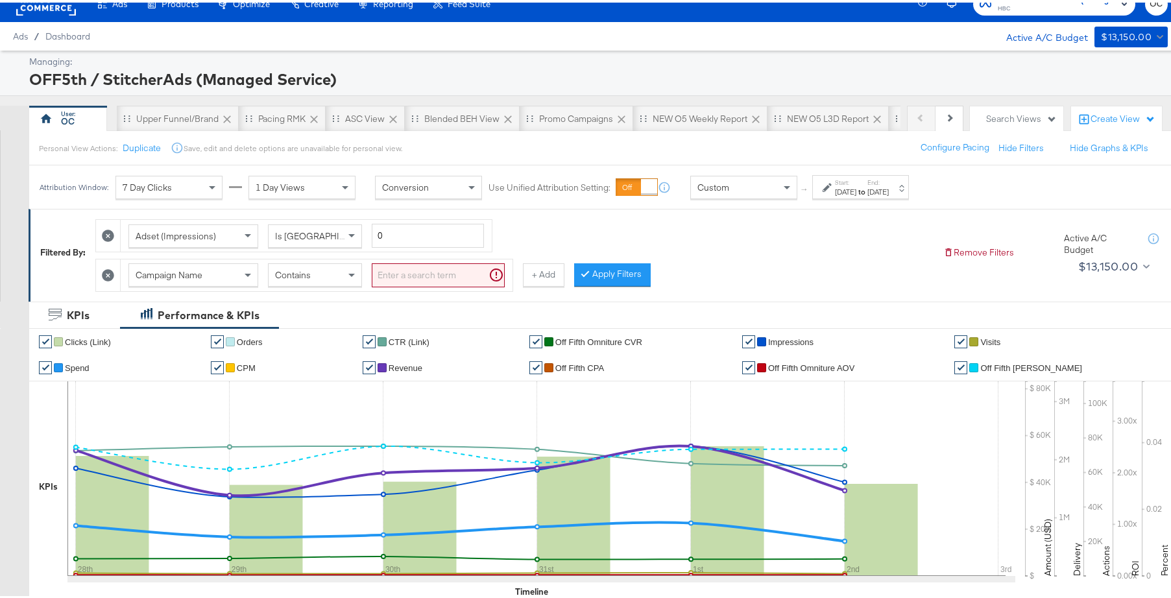
click at [311, 274] on span "Contains" at bounding box center [293, 273] width 36 height 12
click at [409, 284] on div "Campaign Name Does Not Contain" at bounding box center [317, 273] width 392 height 32
click at [409, 280] on input "search" at bounding box center [438, 273] width 133 height 24
type input "high"
click at [609, 263] on button "Apply Filters" at bounding box center [591, 272] width 77 height 23
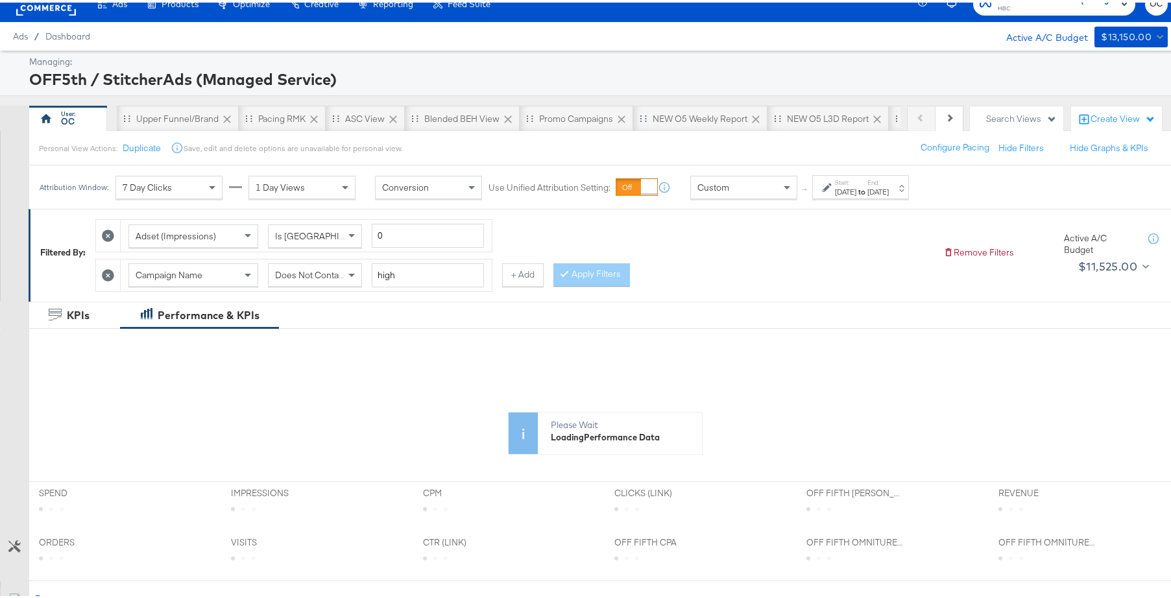
click at [520, 286] on div "Campaign Name Does Not Contain high + Add" at bounding box center [319, 272] width 448 height 33
click at [507, 270] on button "+ Add" at bounding box center [523, 272] width 42 height 23
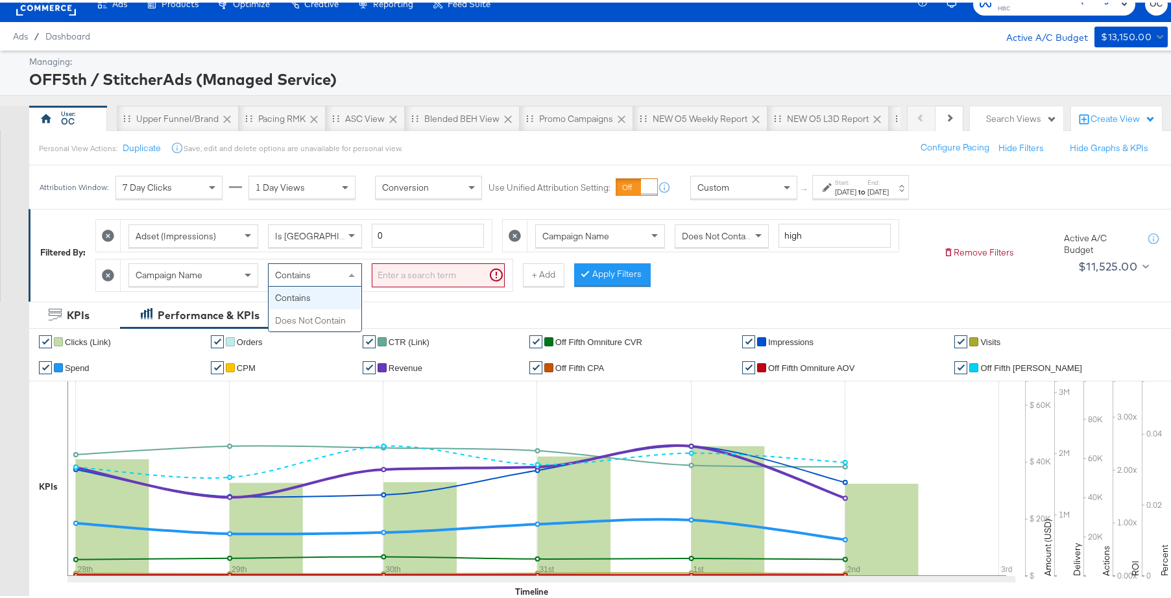
click at [311, 269] on span "Contains" at bounding box center [293, 273] width 36 height 12
click at [398, 281] on input "search" at bounding box center [438, 273] width 133 height 24
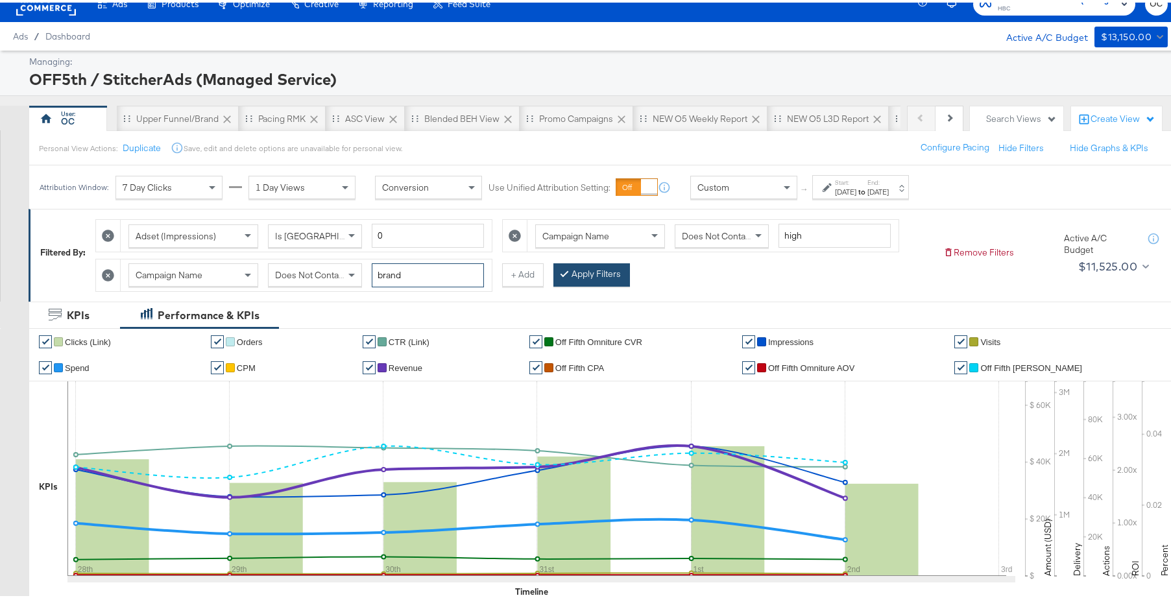
type input "brand"
click at [574, 279] on button "Apply Filters" at bounding box center [591, 272] width 77 height 23
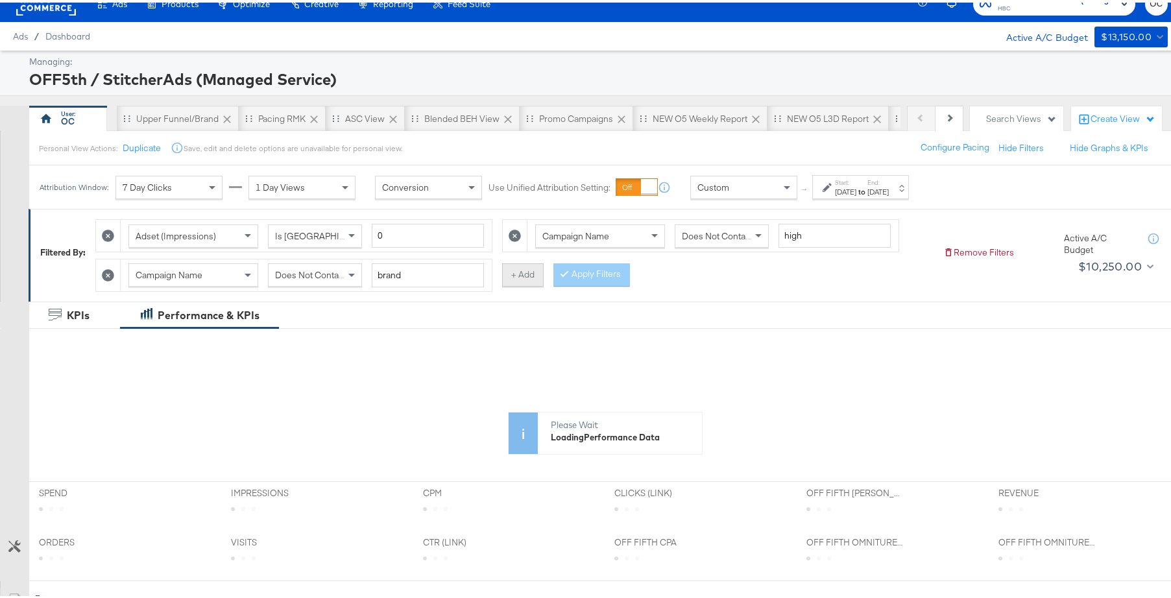
click at [529, 274] on button "+ Add" at bounding box center [523, 272] width 42 height 23
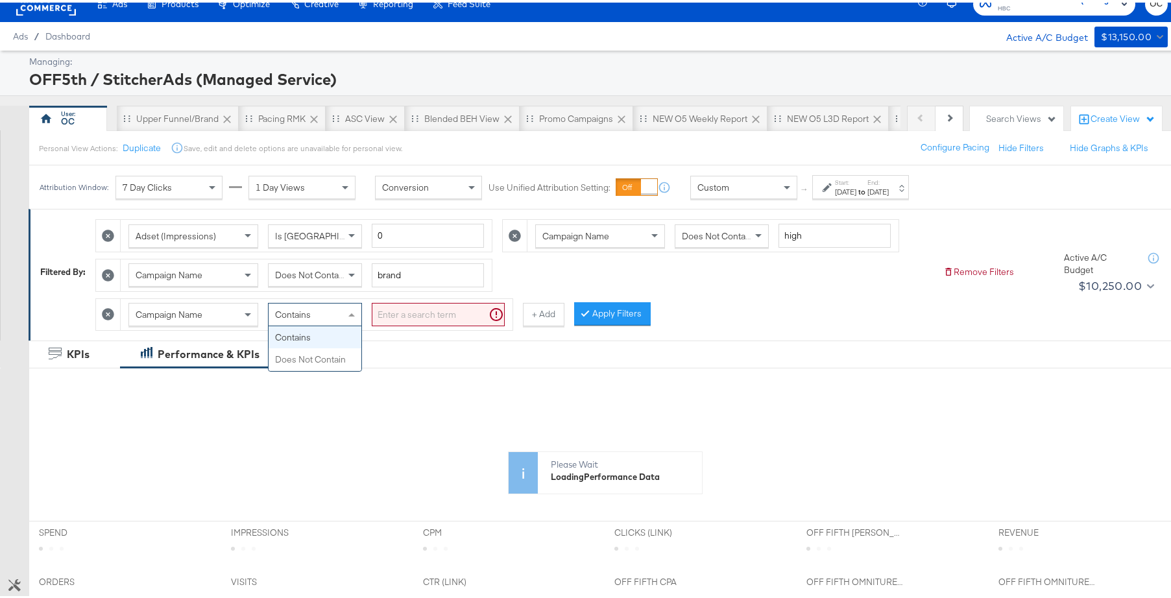
click at [337, 309] on div "Contains" at bounding box center [315, 312] width 93 height 22
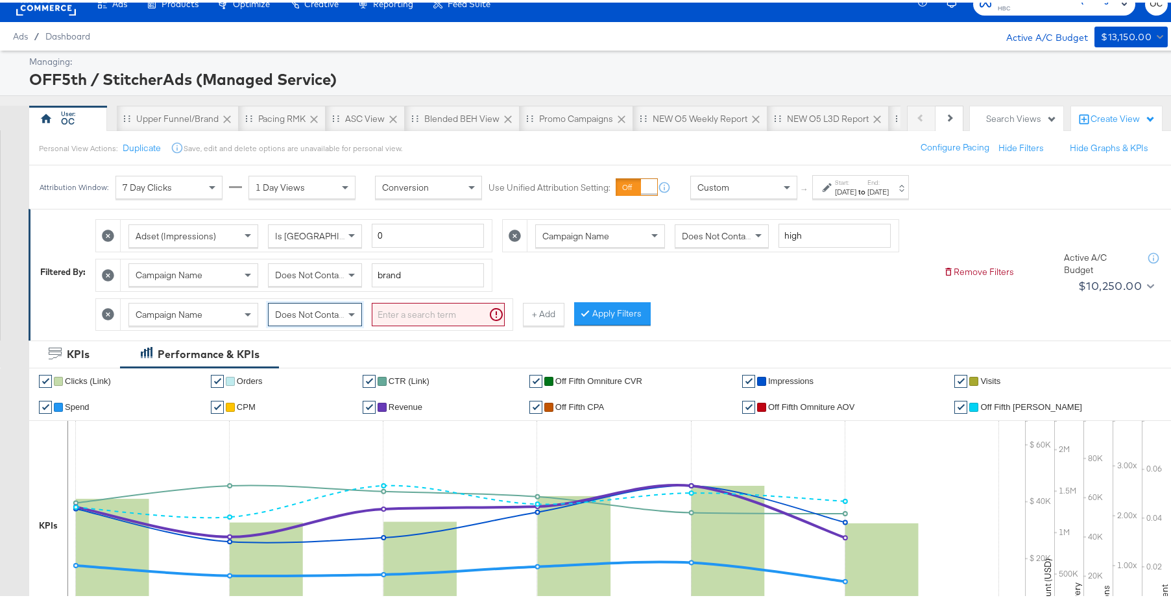
click at [433, 320] on input "search" at bounding box center [438, 312] width 133 height 24
type input "view"
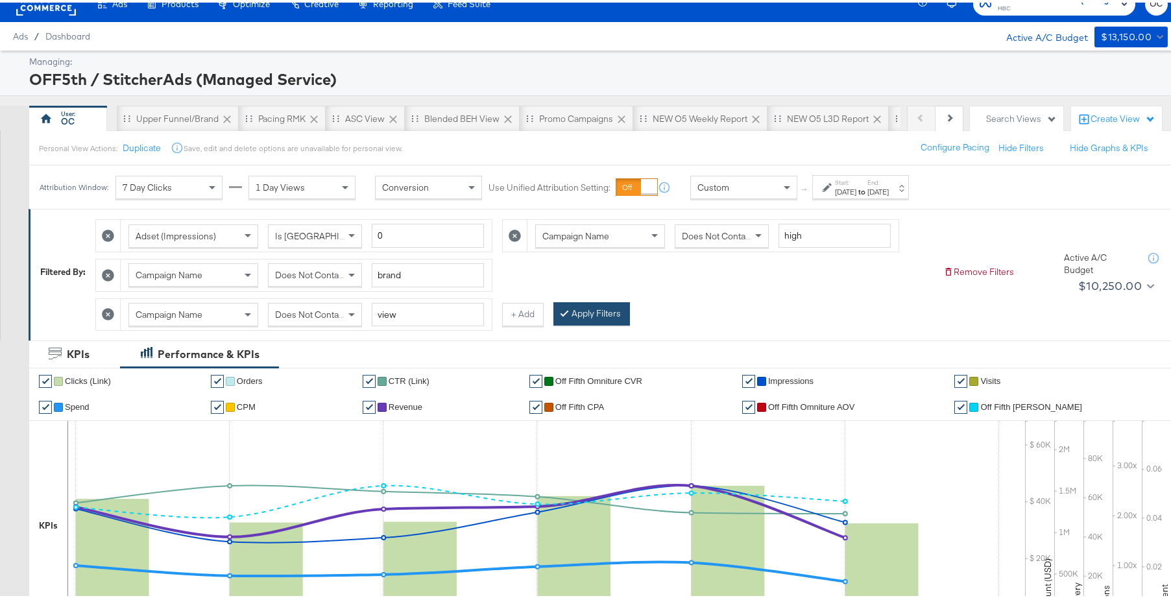
click at [601, 315] on button "Apply Filters" at bounding box center [591, 311] width 77 height 23
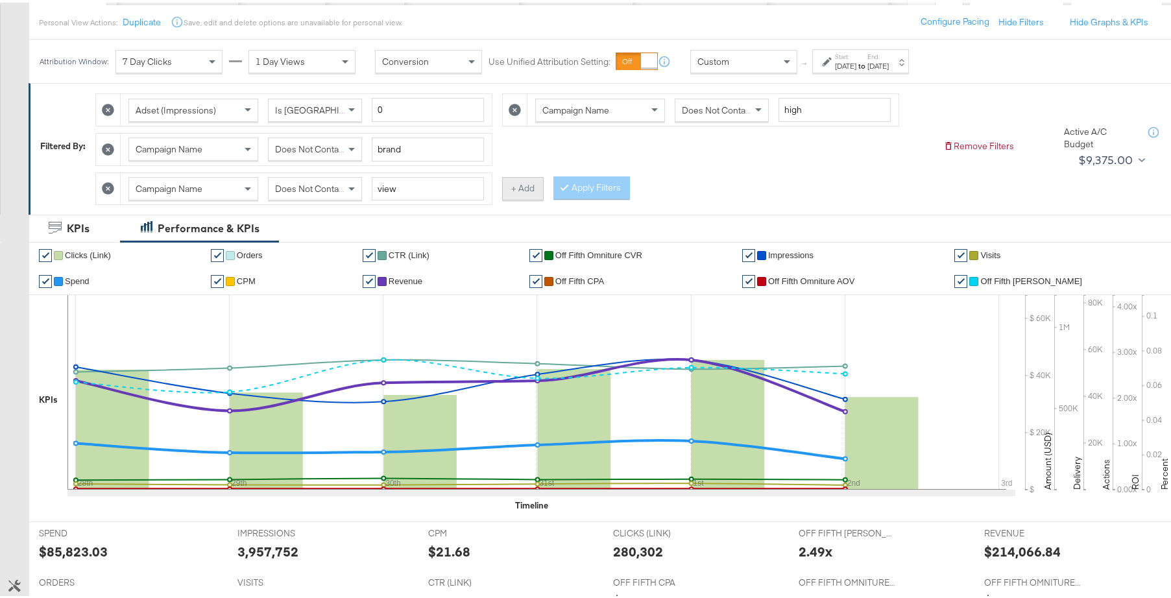
scroll to position [117, 0]
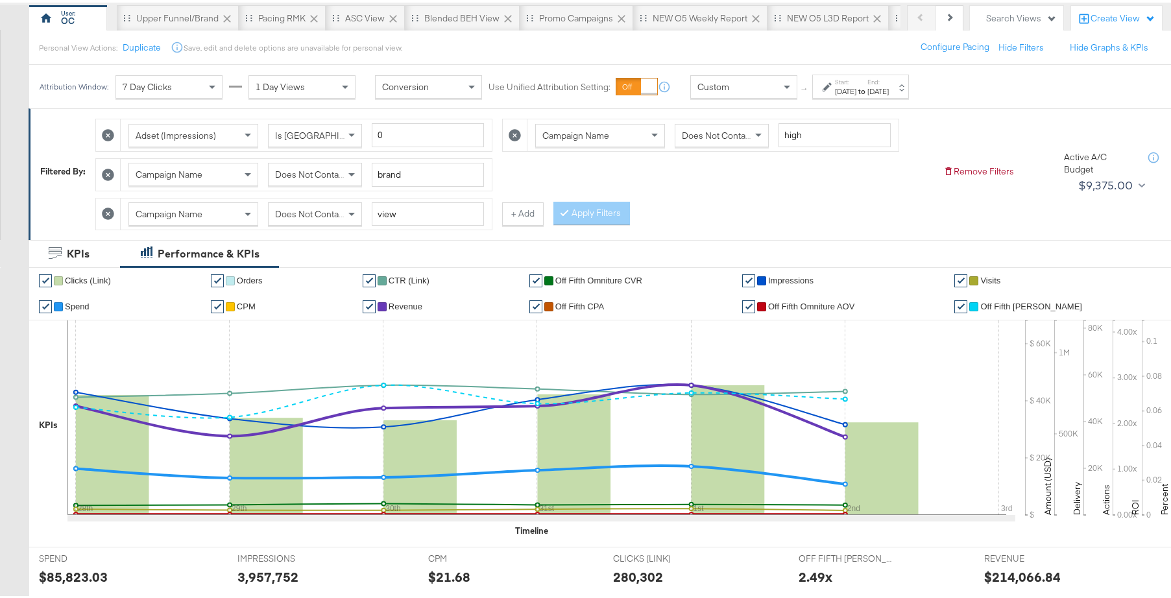
click at [527, 216] on button "+ Add" at bounding box center [523, 211] width 42 height 23
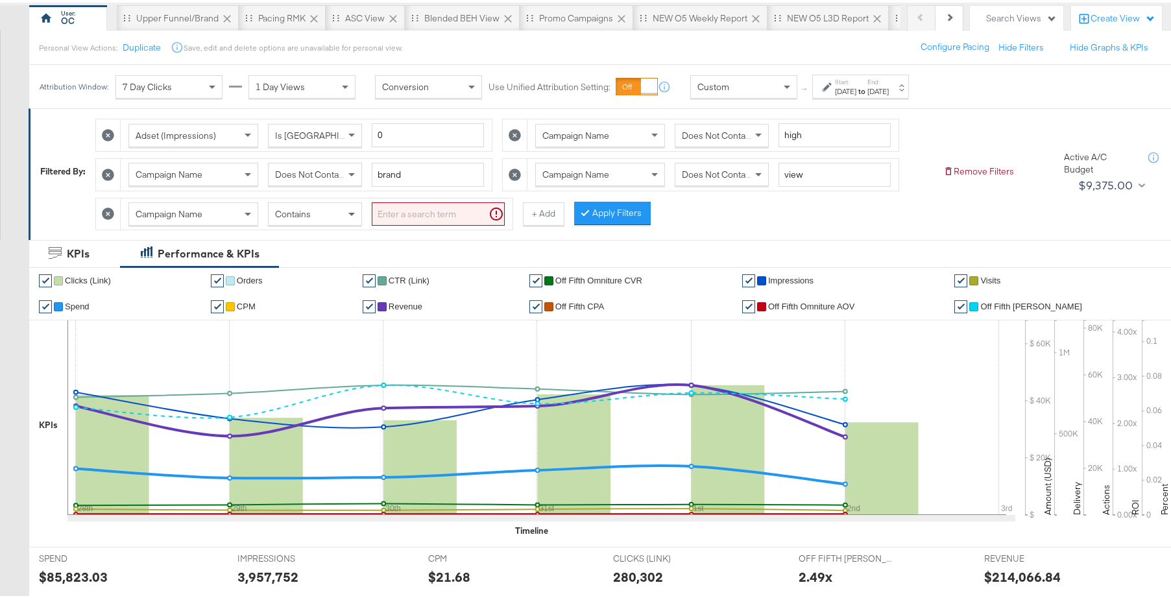
click at [348, 221] on span at bounding box center [353, 211] width 16 height 22
click at [433, 211] on input "search" at bounding box center [438, 212] width 133 height 24
type input "rmk"
click at [609, 207] on button "Apply Filters" at bounding box center [591, 210] width 77 height 23
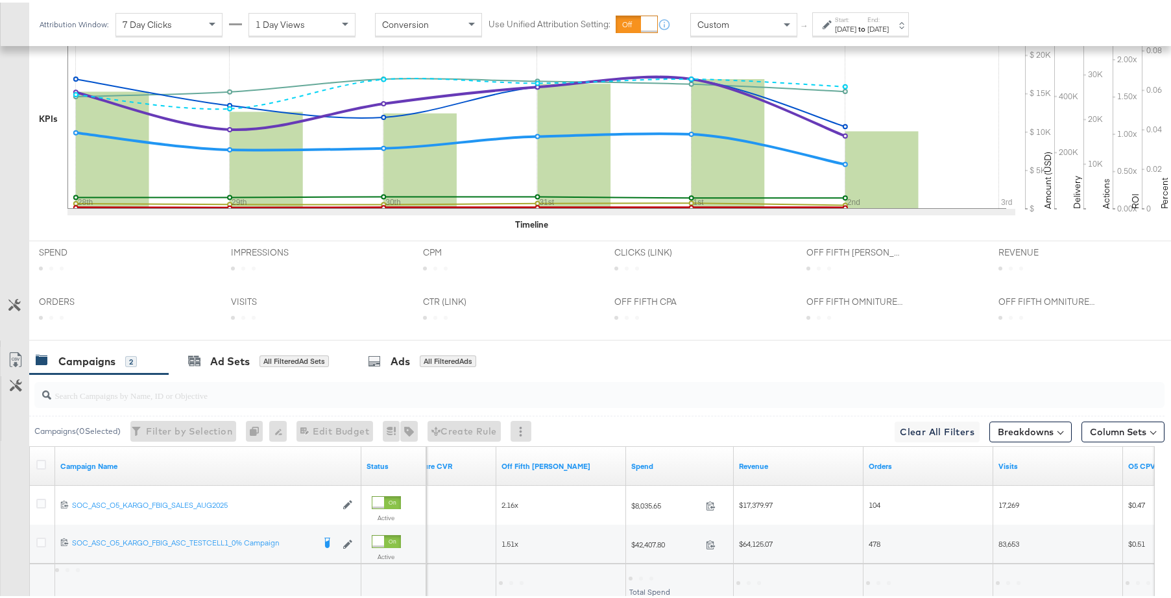
scroll to position [521, 0]
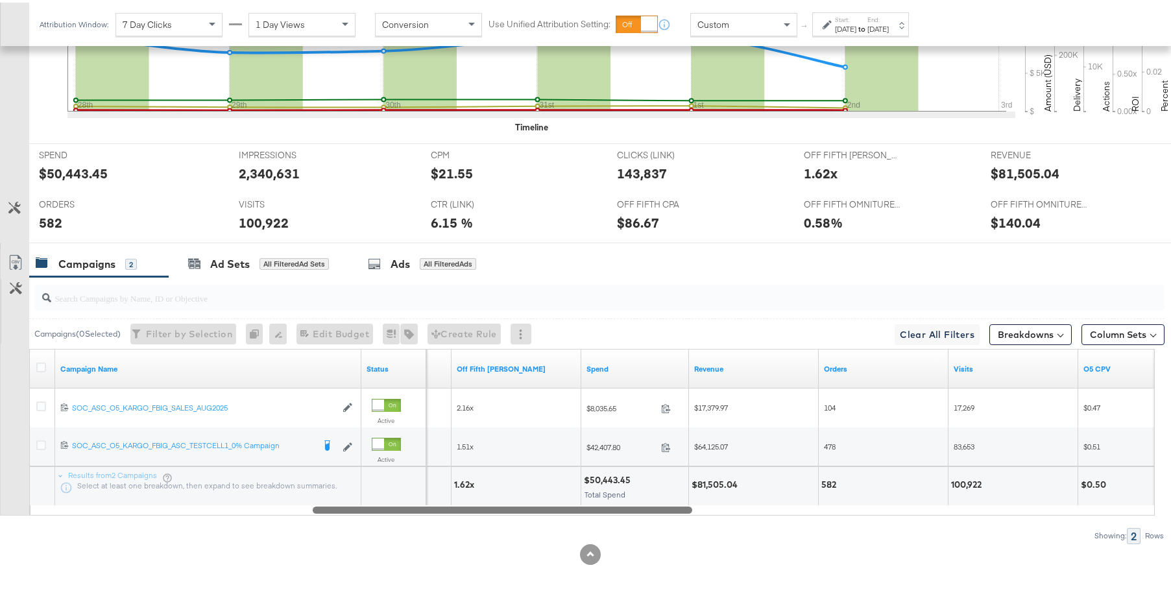
drag, startPoint x: 658, startPoint y: 506, endPoint x: 673, endPoint y: 506, distance: 14.9
click at [673, 506] on div at bounding box center [503, 506] width 380 height 11
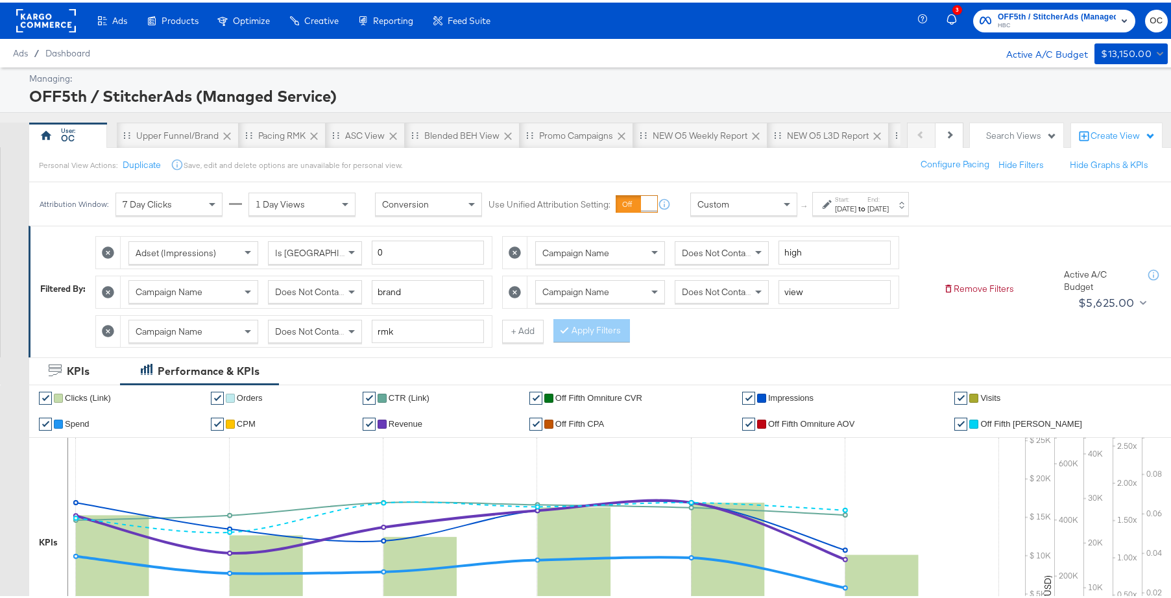
click at [104, 292] on icon at bounding box center [108, 290] width 12 height 12
type input "view"
type input "rmk"
click at [110, 287] on icon at bounding box center [108, 290] width 12 height 12
type input "rmk"
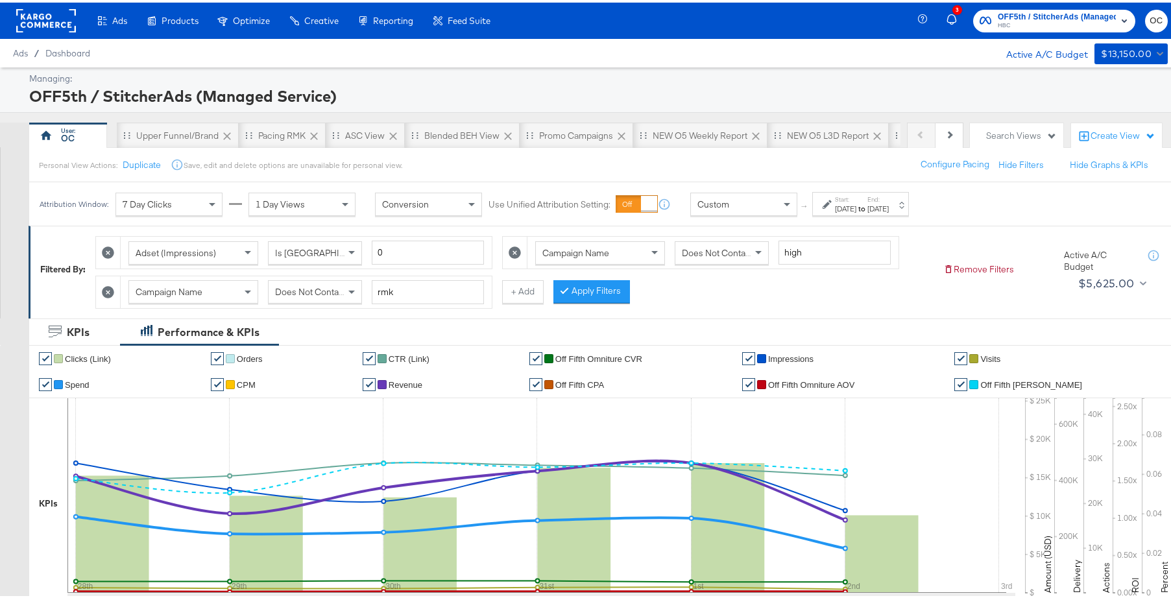
click at [110, 287] on icon at bounding box center [108, 290] width 12 height 12
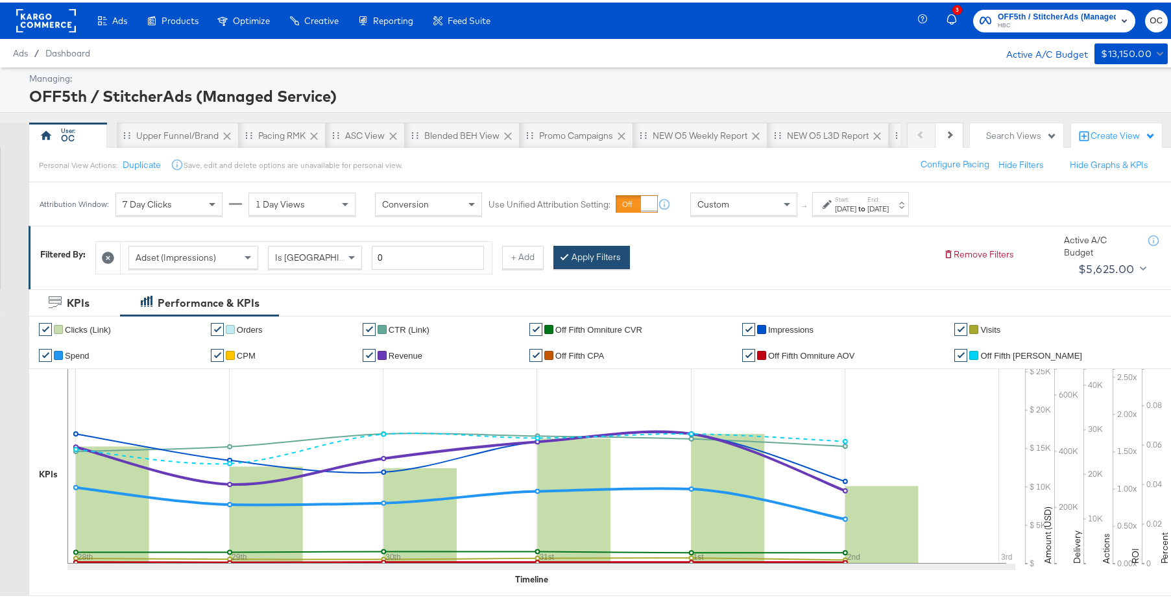
click at [591, 261] on button "Apply Filters" at bounding box center [591, 254] width 77 height 23
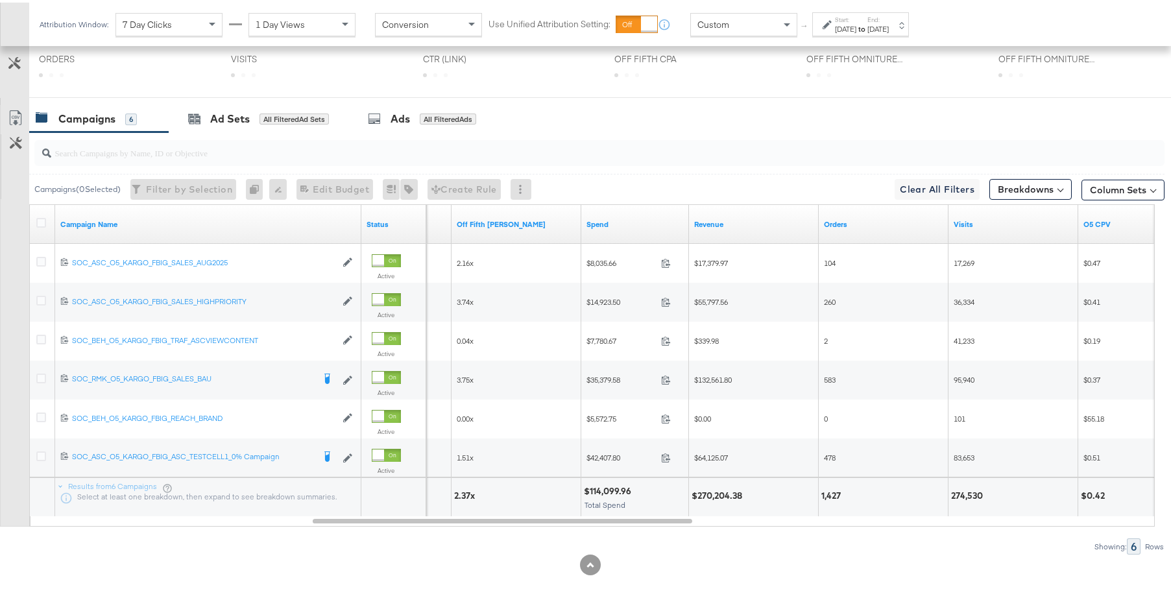
scroll to position [609, 0]
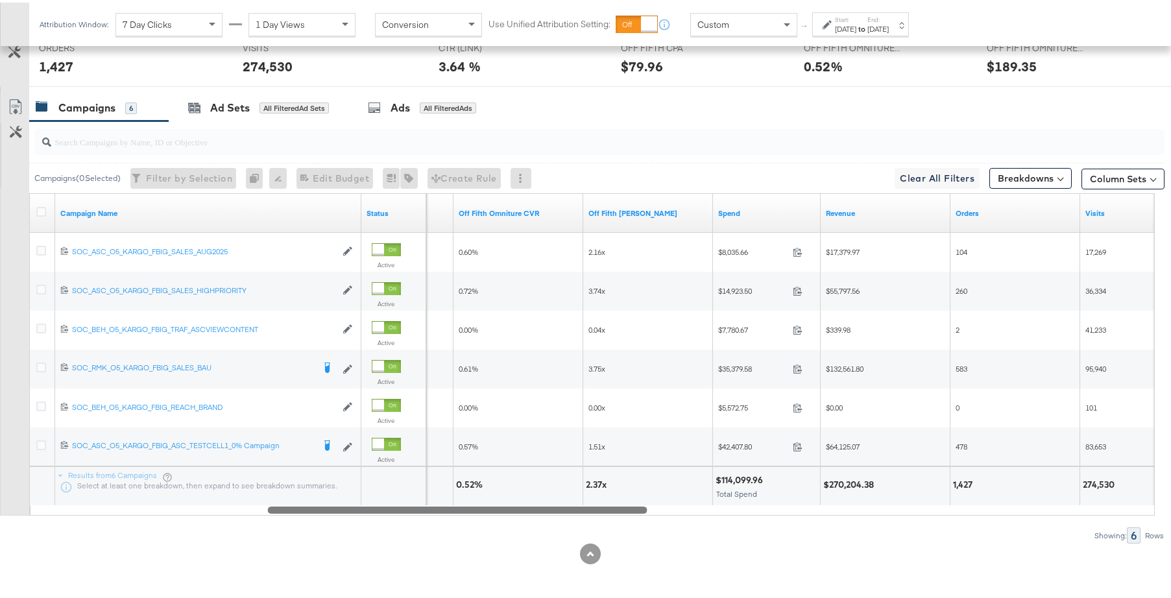
drag, startPoint x: 510, startPoint y: 506, endPoint x: 465, endPoint y: 509, distance: 44.8
click at [465, 509] on div at bounding box center [458, 506] width 380 height 11
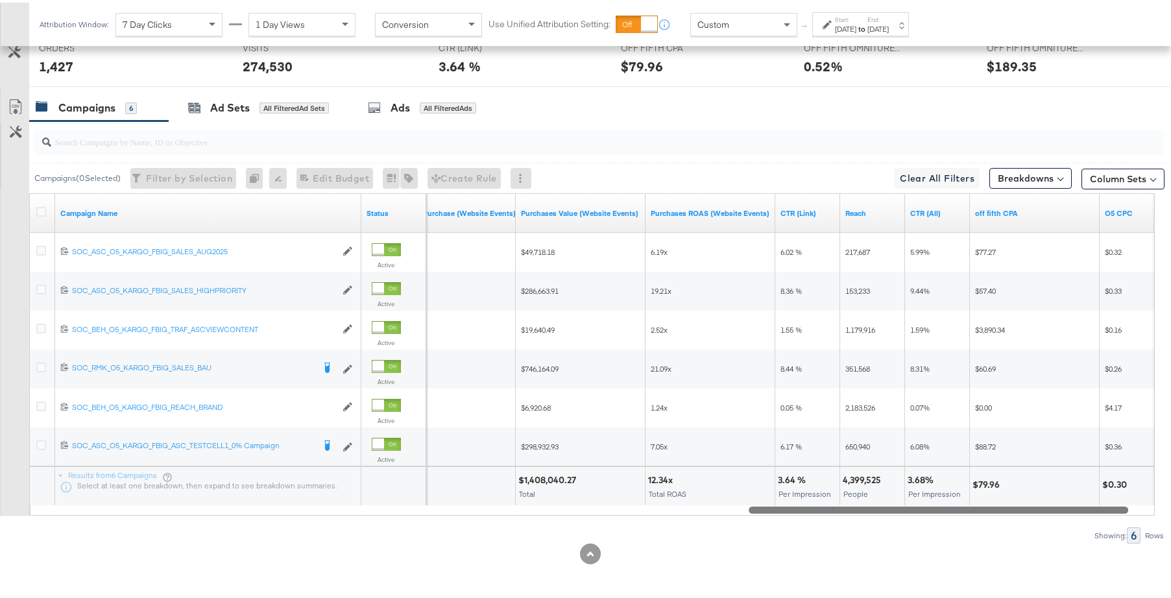
drag, startPoint x: 600, startPoint y: 504, endPoint x: 1090, endPoint y: 489, distance: 490.0
click at [1090, 489] on div "Campaign Name Status Cost Per Purchase (Website Events) Purchases Value (Websit…" at bounding box center [592, 352] width 1126 height 322
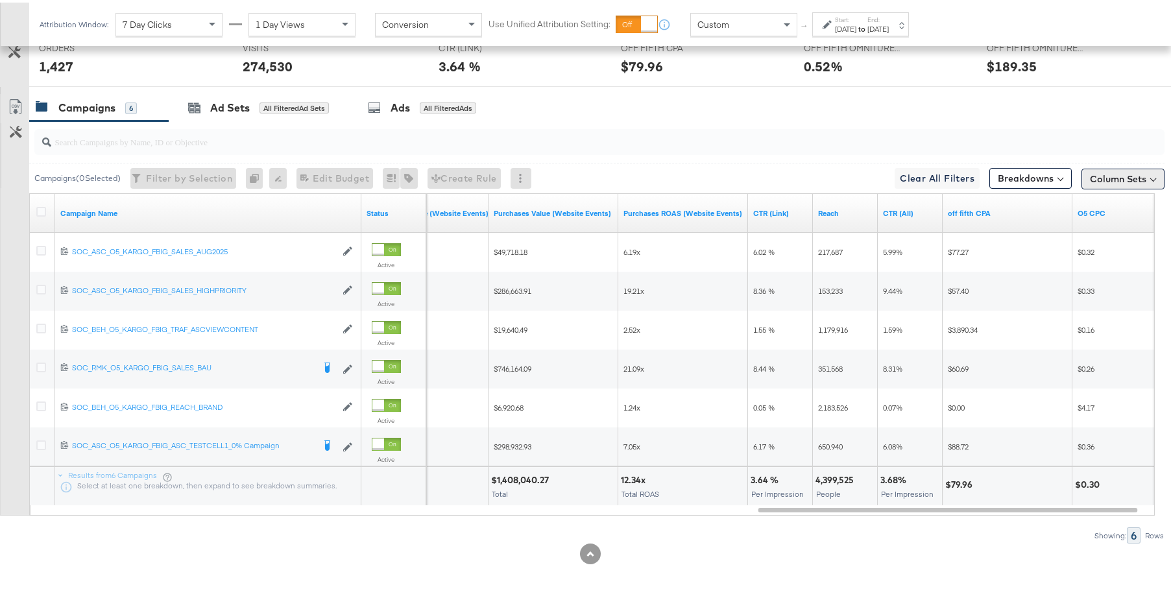
click at [1103, 180] on button "Column Sets" at bounding box center [1122, 176] width 83 height 21
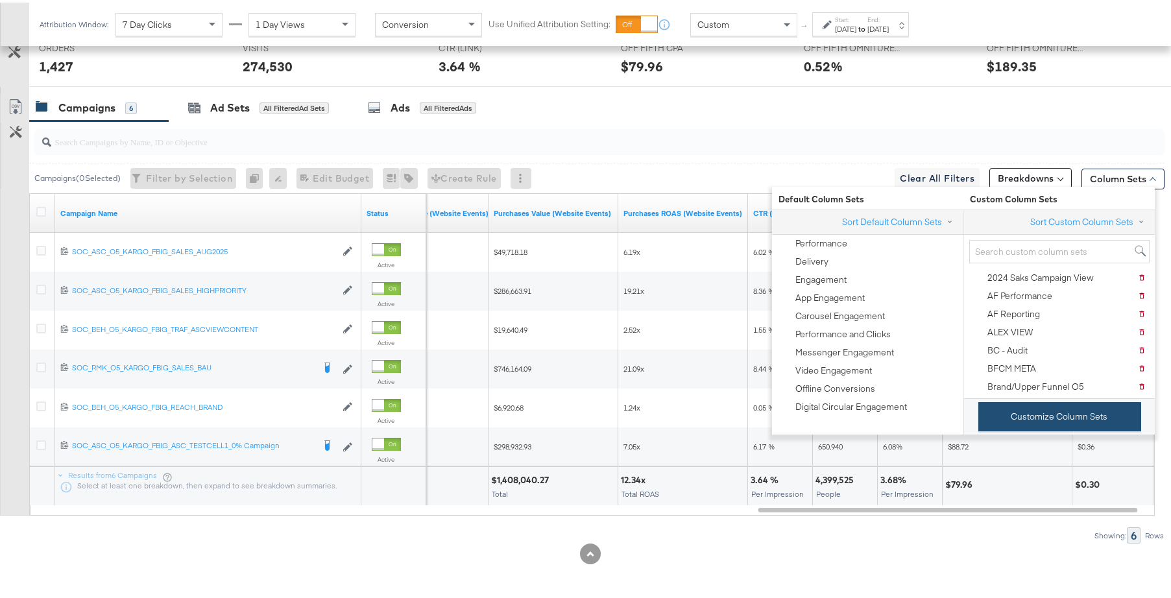
click at [1048, 409] on button "Customize Column Sets" at bounding box center [1059, 414] width 163 height 29
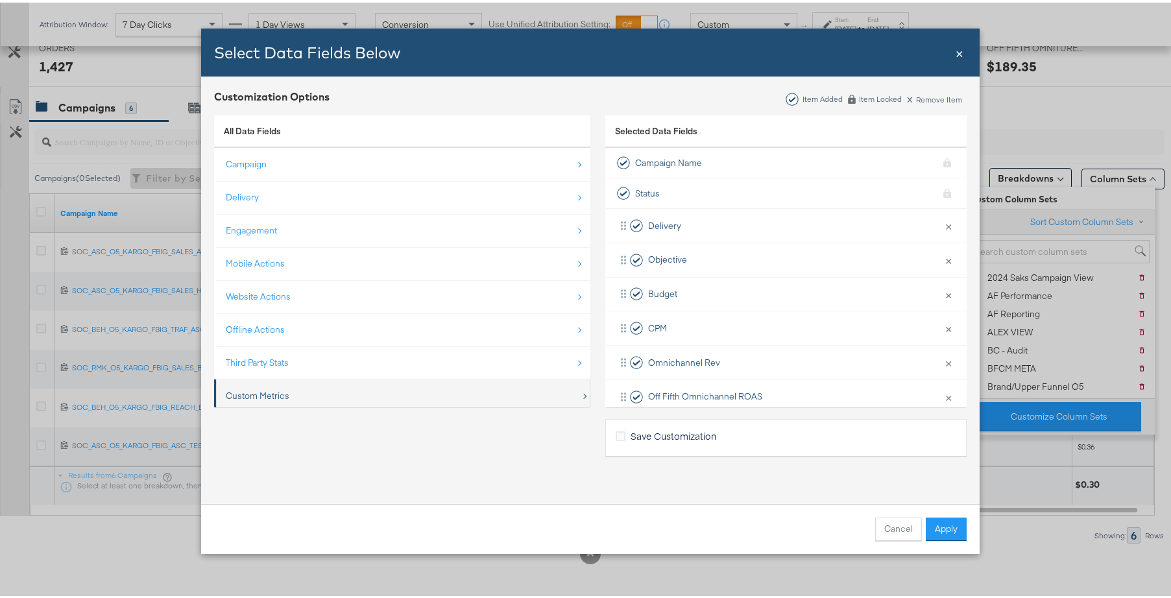
click at [482, 392] on div "Custom Metrics" at bounding box center [403, 393] width 355 height 27
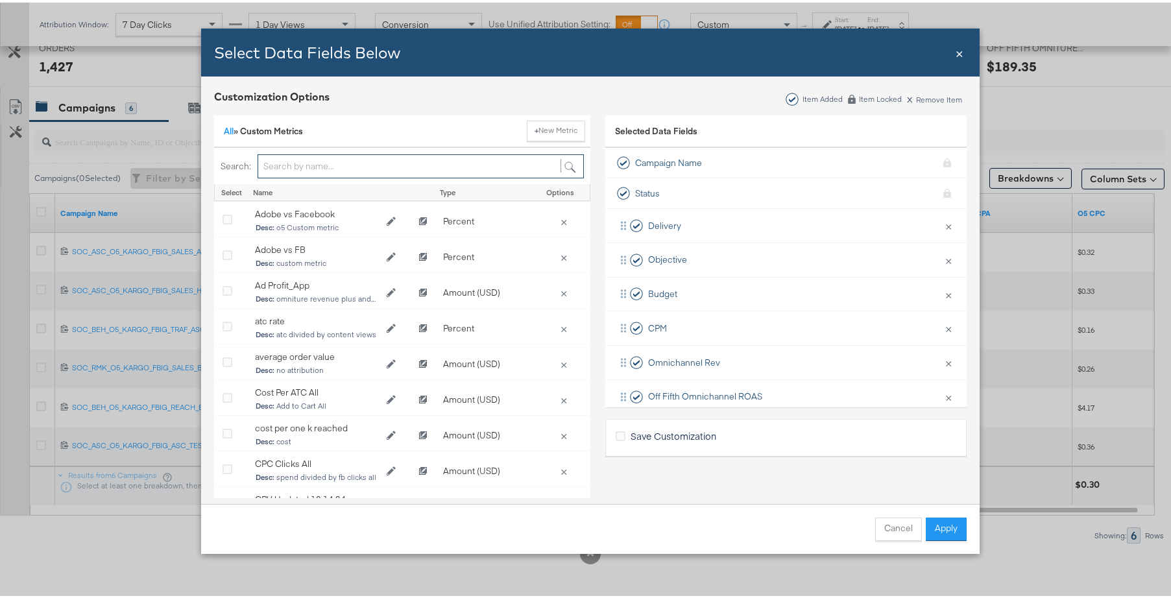
click at [344, 158] on input "Bulk Add Locations Modal" at bounding box center [421, 164] width 326 height 24
type input "cpa"
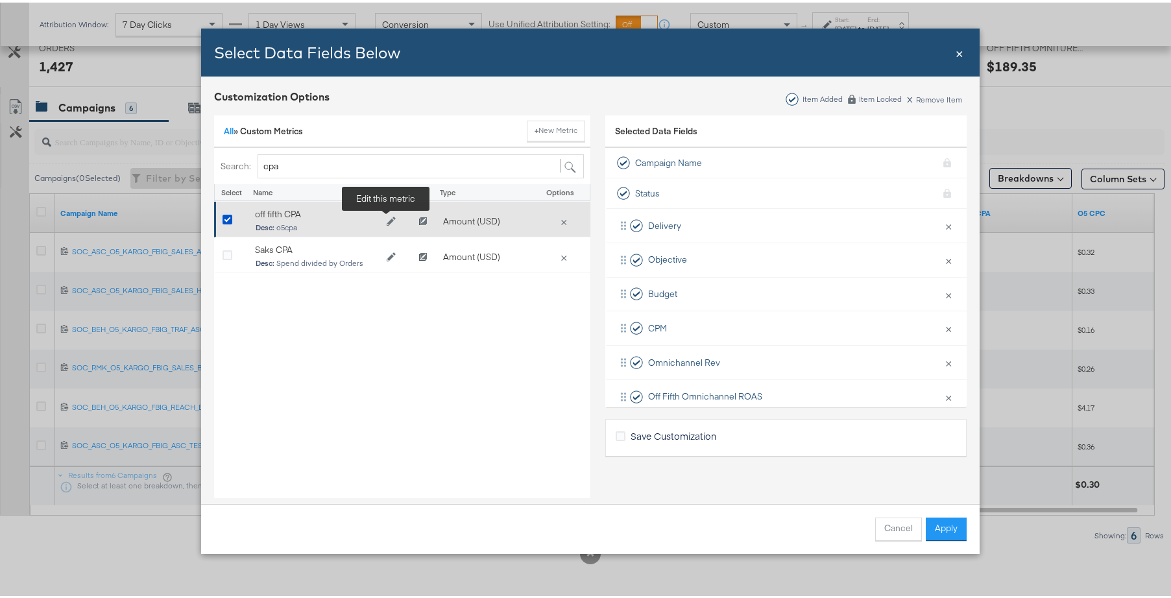
click at [387, 221] on icon "Edit off fifth CPA" at bounding box center [391, 218] width 9 height 9
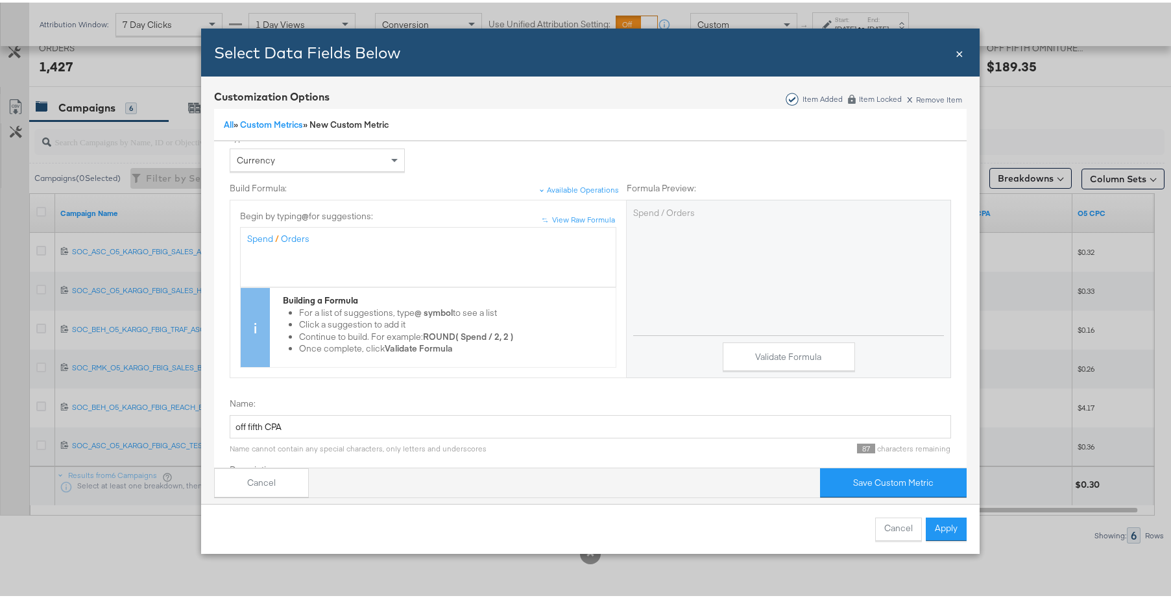
scroll to position [66, 0]
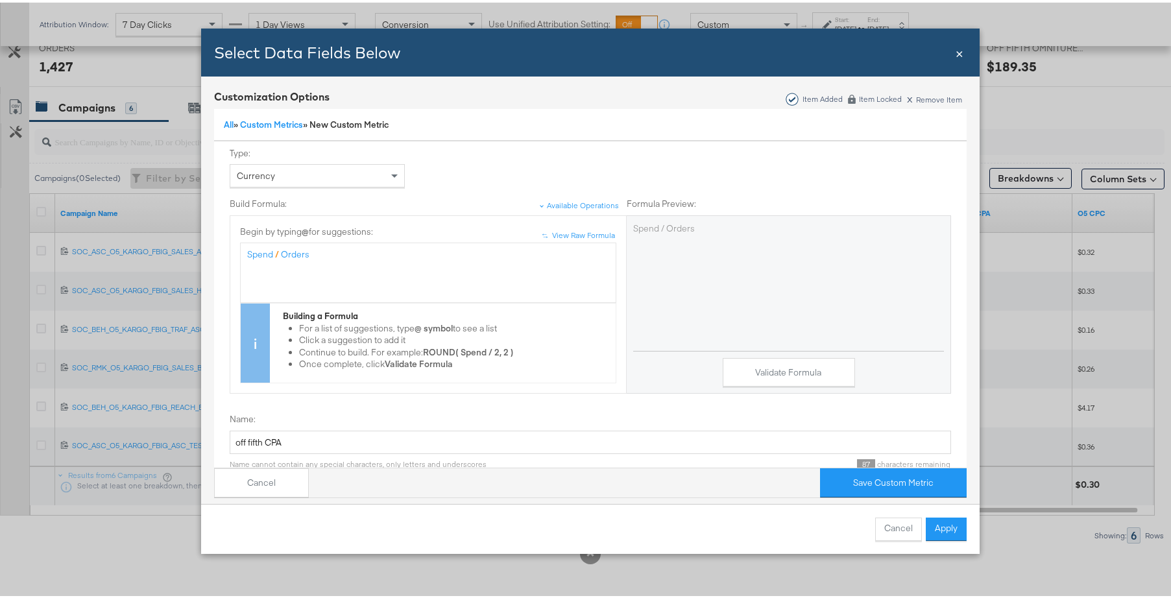
click at [956, 53] on span "×" at bounding box center [960, 50] width 8 height 18
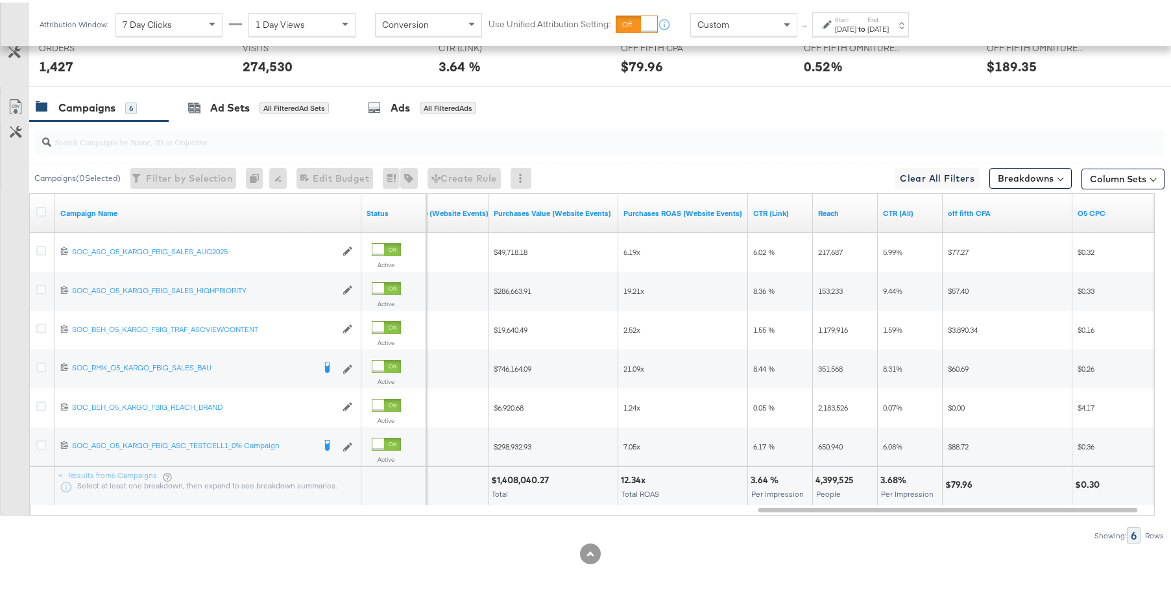
scroll to position [0, 0]
drag, startPoint x: 969, startPoint y: 516, endPoint x: 986, endPoint y: 511, distance: 17.8
click at [969, 516] on div "Campaigns ( 0 Selected) Filter by Selection Filter 0 campaigns 0 Rename 0 campa…" at bounding box center [582, 330] width 1164 height 422
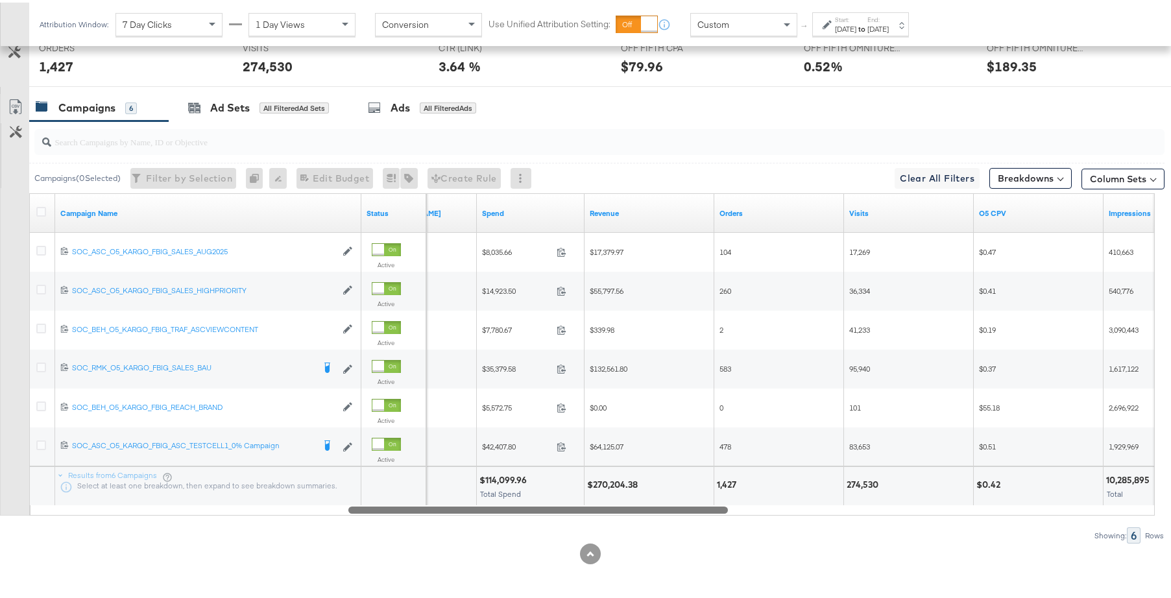
drag, startPoint x: 988, startPoint y: 509, endPoint x: 527, endPoint y: 479, distance: 461.6
click at [527, 479] on div "Campaign Name Status Off Fifth [PERSON_NAME] Spend Revenue Orders Visits O5 CPV…" at bounding box center [592, 352] width 1126 height 322
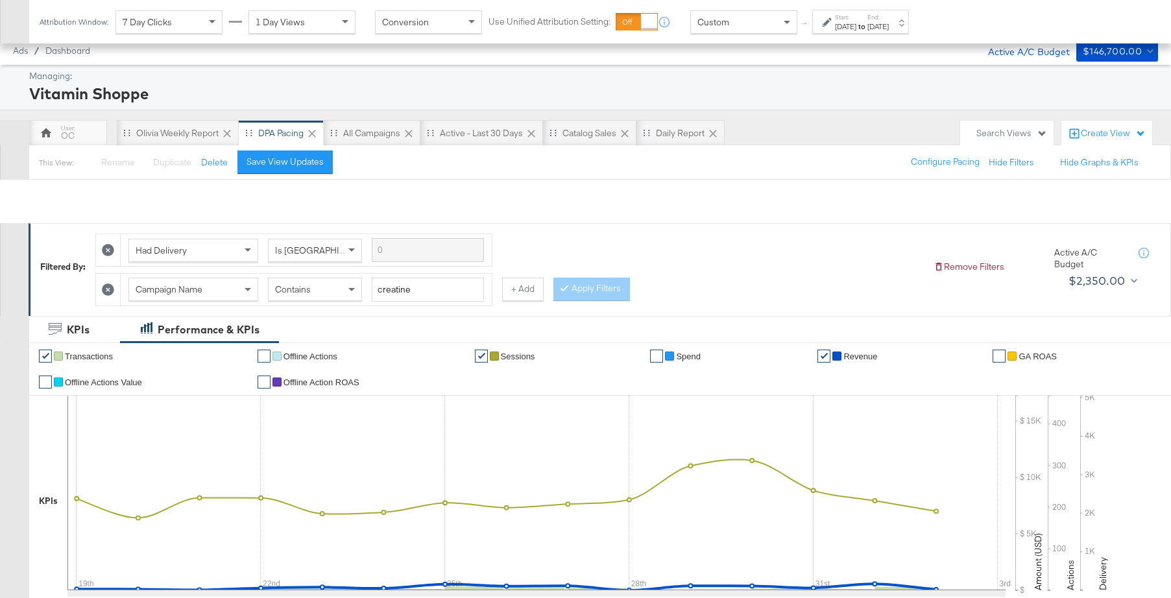
scroll to position [560, 0]
